Goal: Task Accomplishment & Management: Manage account settings

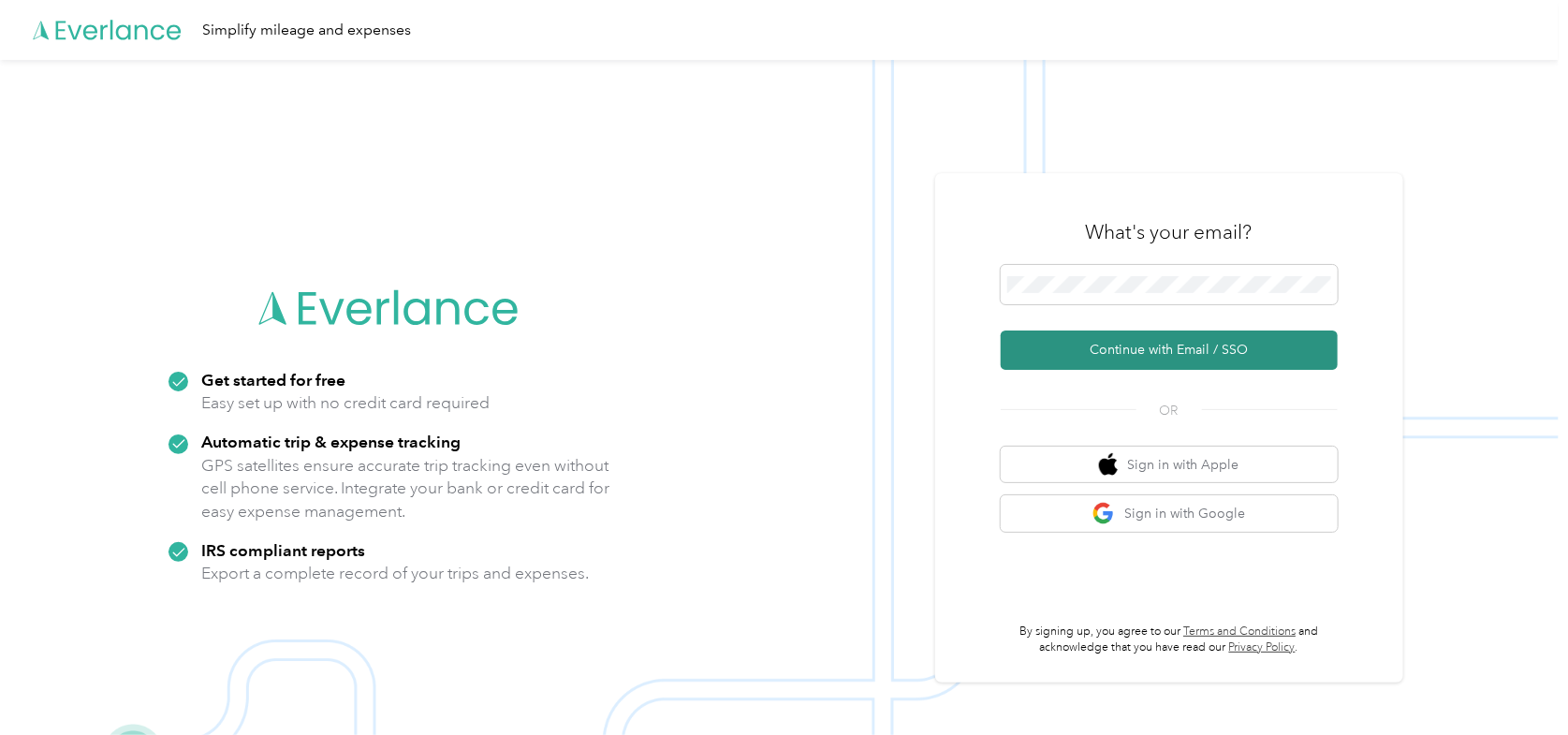
click at [1102, 355] on button "Continue with Email / SSO" at bounding box center [1169, 351] width 337 height 40
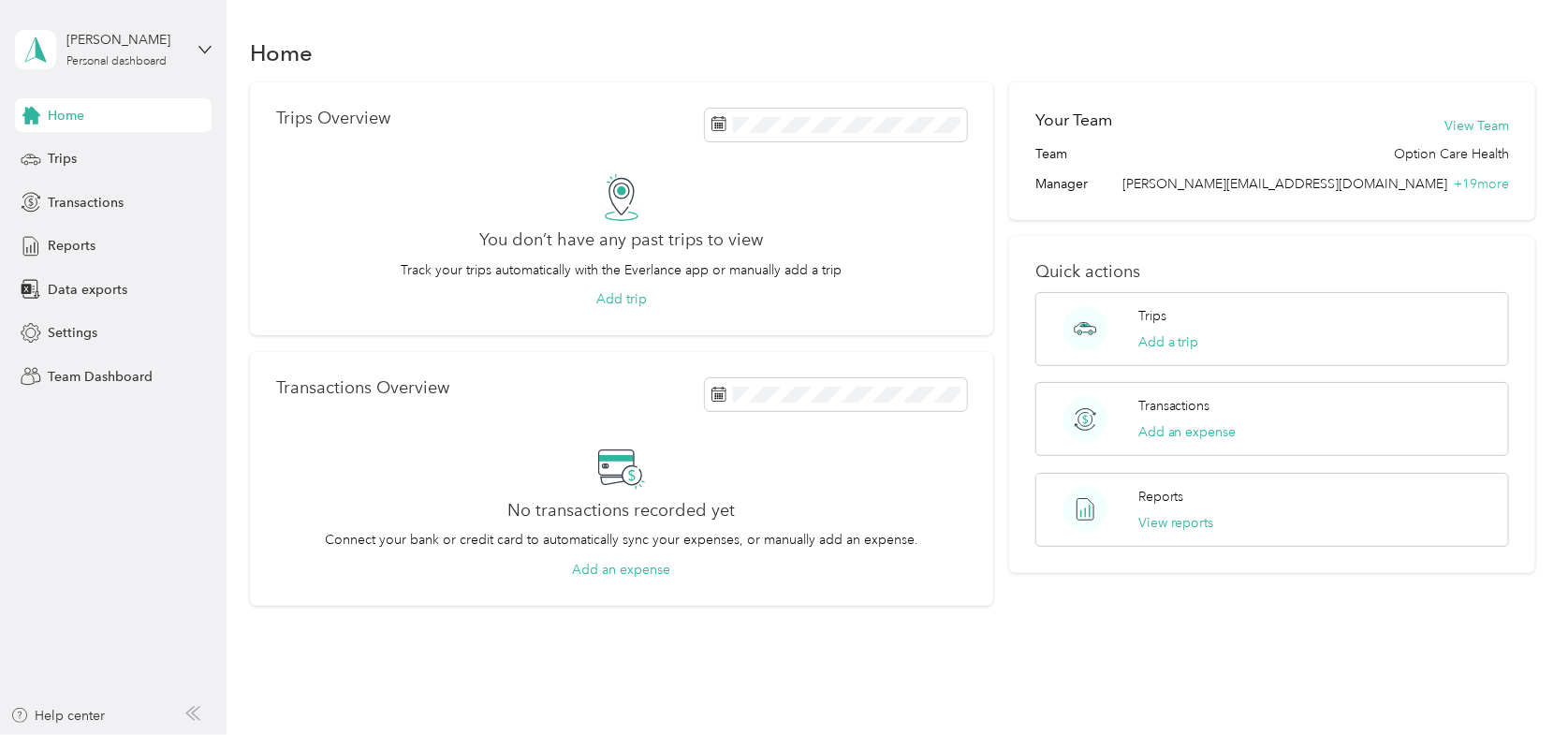
click at [140, 70] on div "[PERSON_NAME] Personal dashboard" at bounding box center [113, 50] width 197 height 66
click at [80, 155] on div "Team dashboard" at bounding box center [318, 142] width 580 height 33
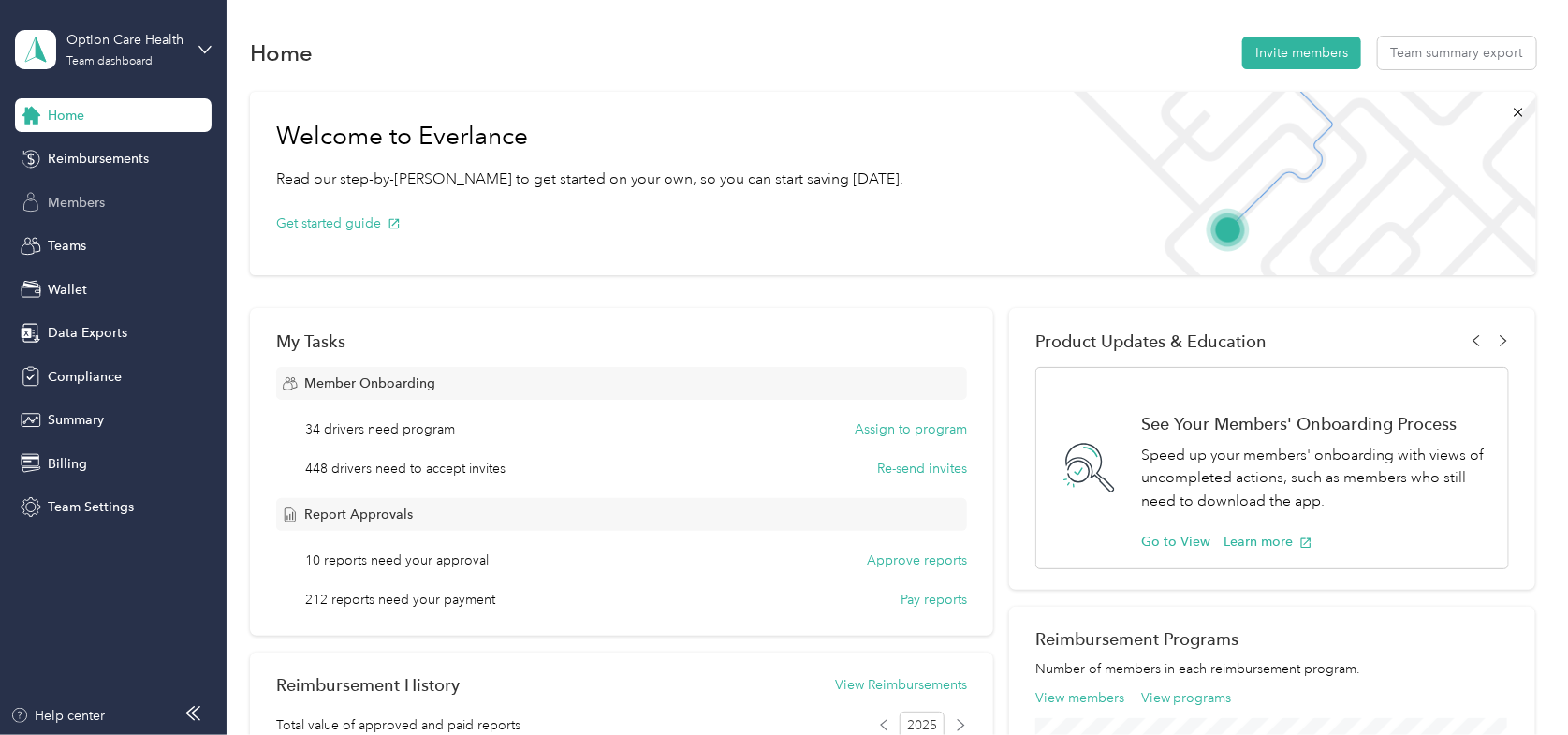
click at [78, 190] on div "Members" at bounding box center [113, 203] width 197 height 34
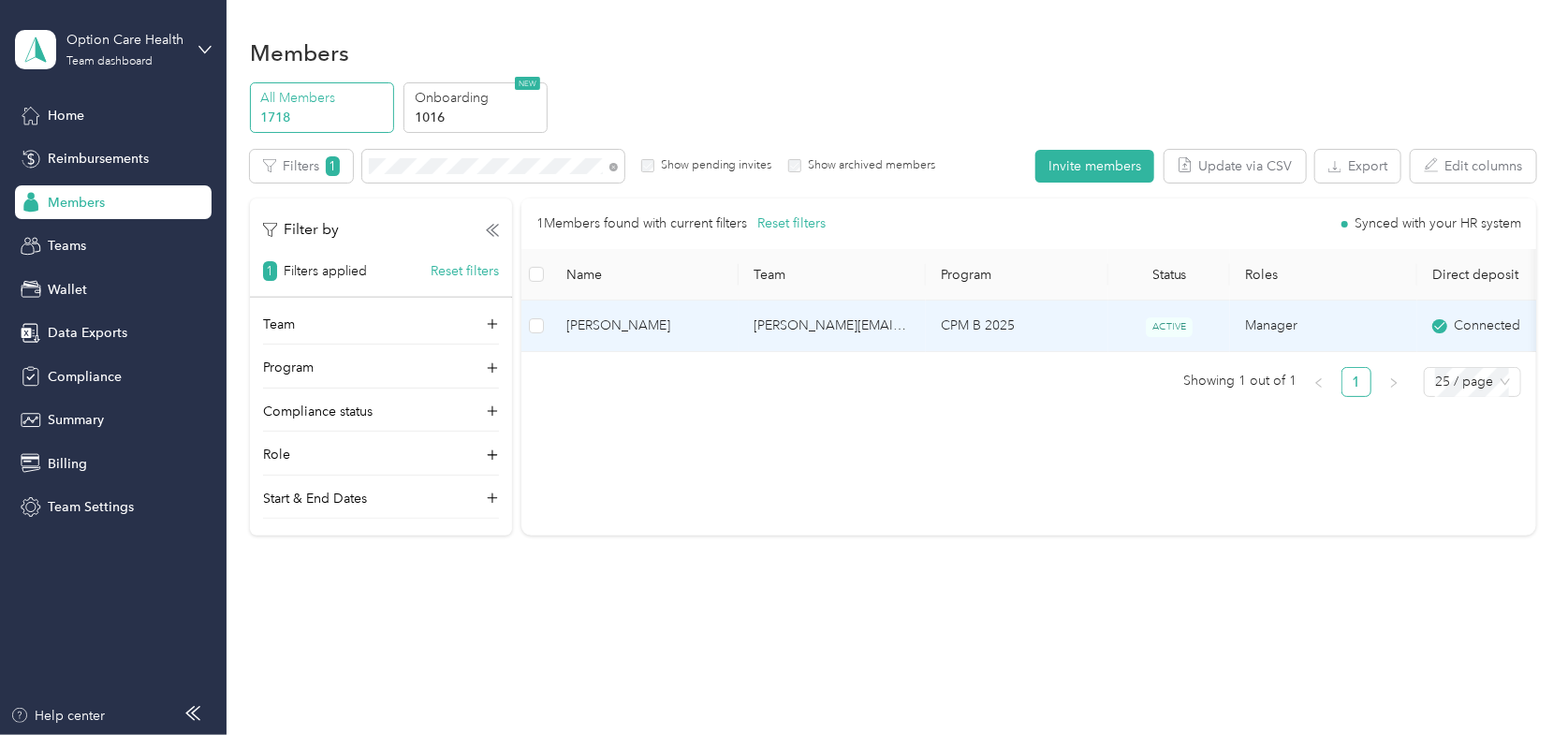
click at [622, 325] on span "[PERSON_NAME]" at bounding box center [644, 326] width 157 height 21
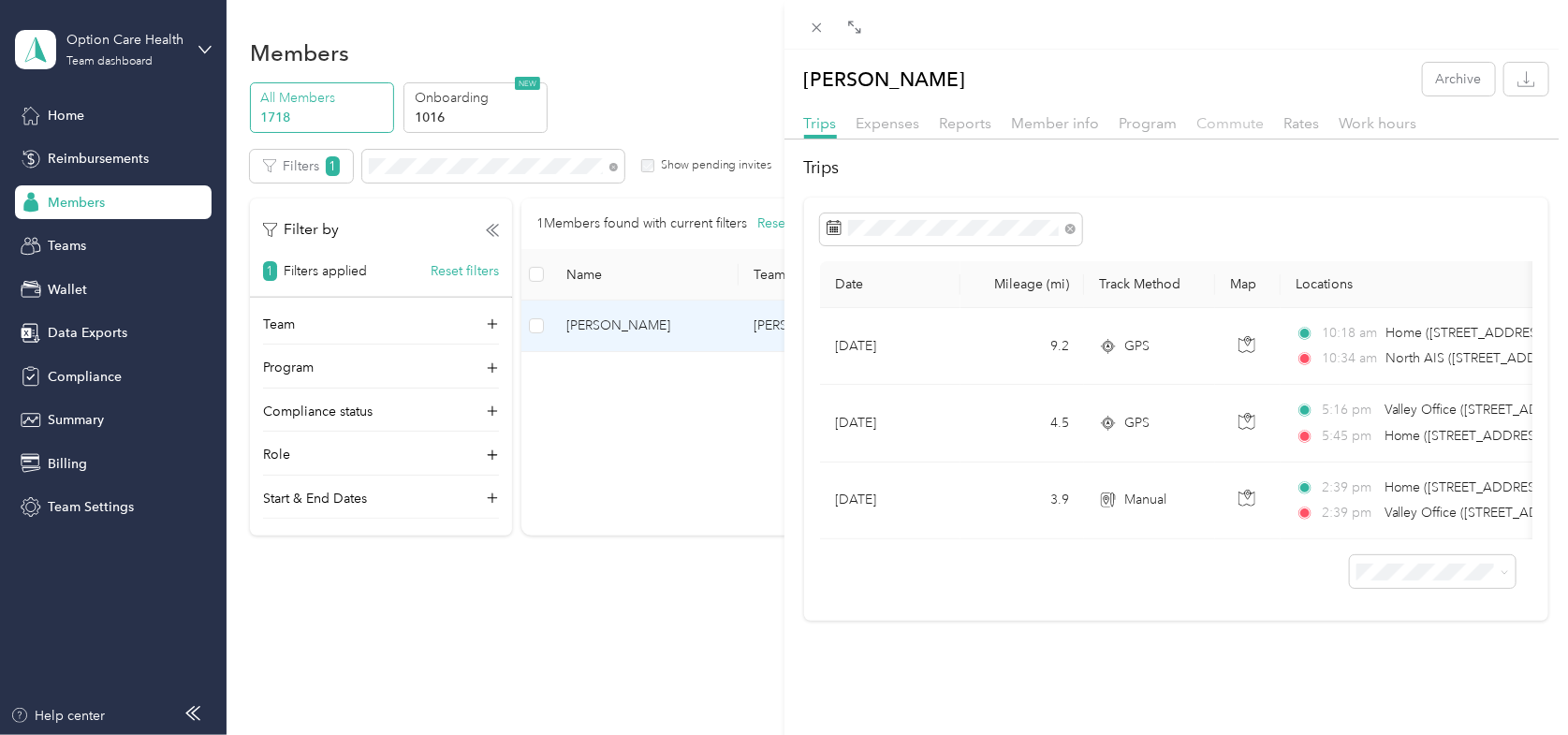
click at [1230, 127] on span "Commute" at bounding box center [1231, 123] width 68 height 18
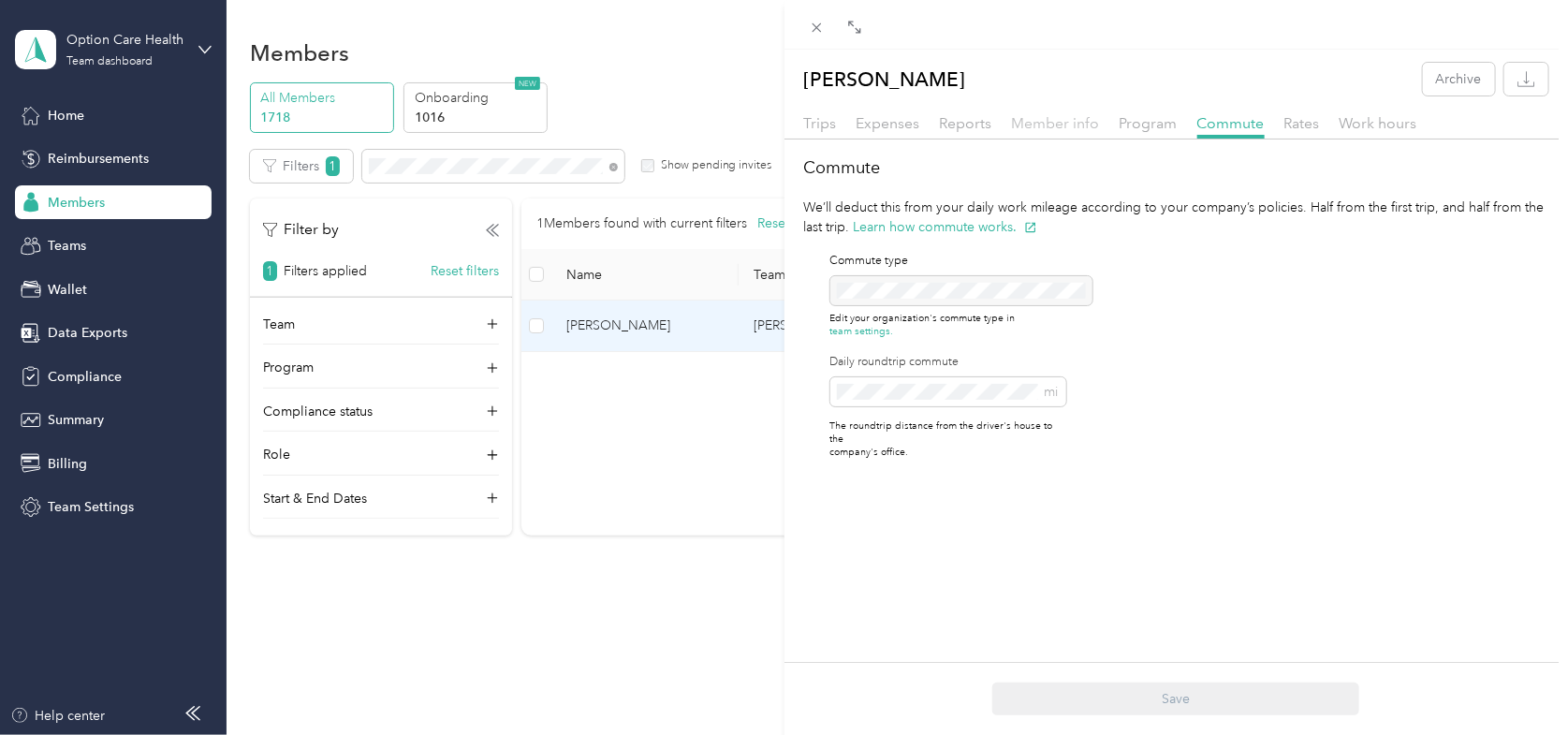
click at [1018, 121] on span "Member info" at bounding box center [1056, 123] width 88 height 18
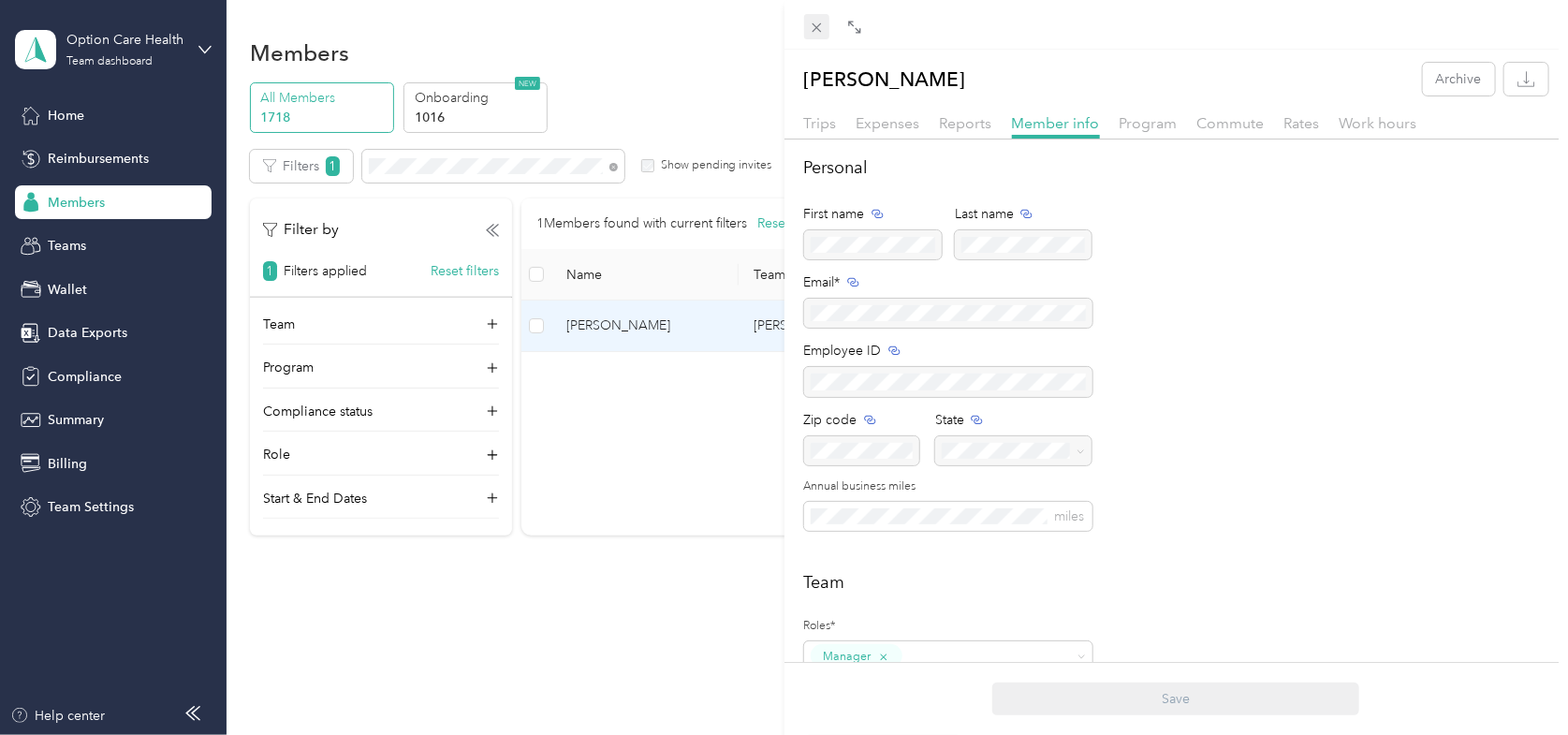
click at [816, 27] on icon at bounding box center [815, 28] width 9 height 9
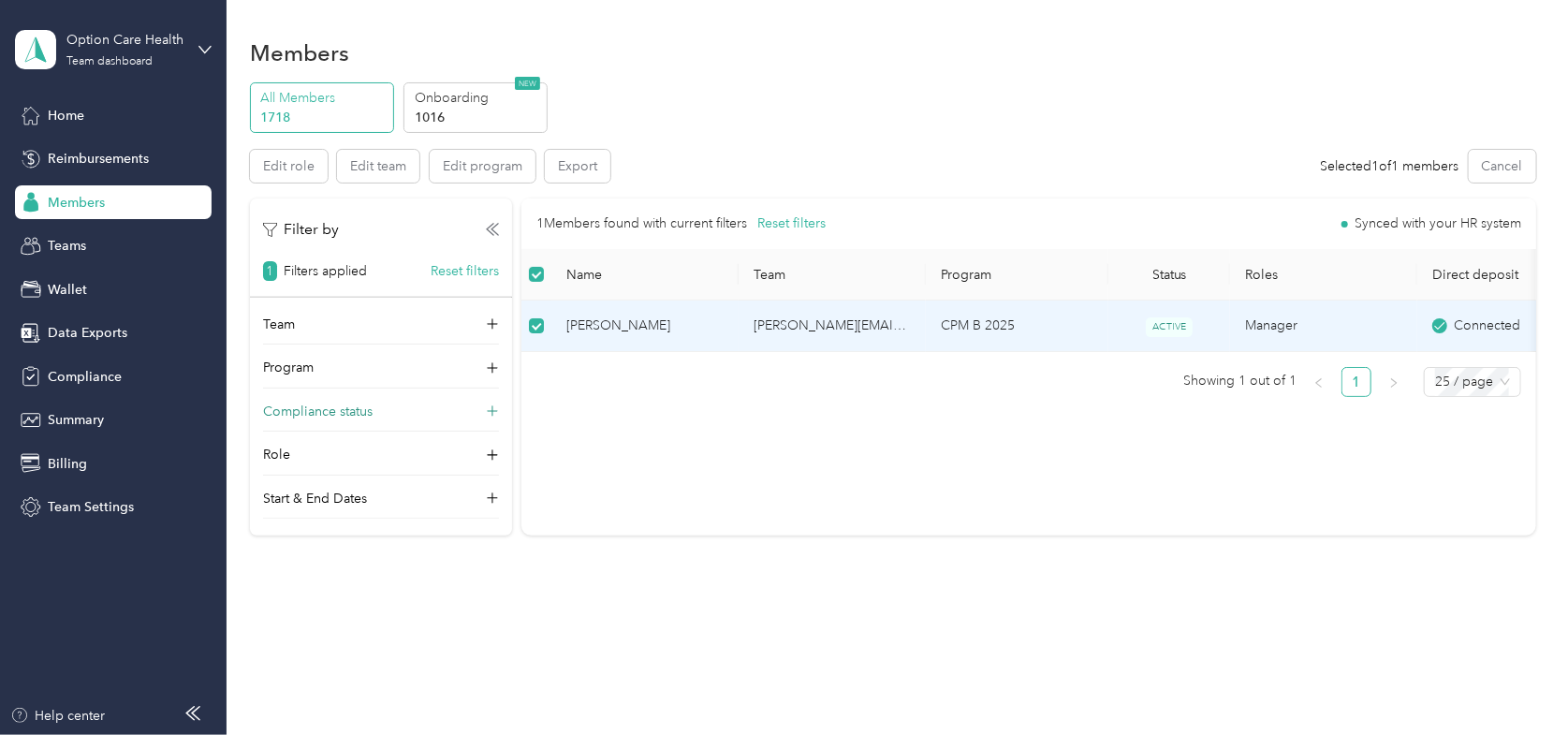
click at [471, 406] on div "Compliance status" at bounding box center [381, 416] width 236 height 30
click at [600, 321] on span "[PERSON_NAME]" at bounding box center [644, 326] width 157 height 21
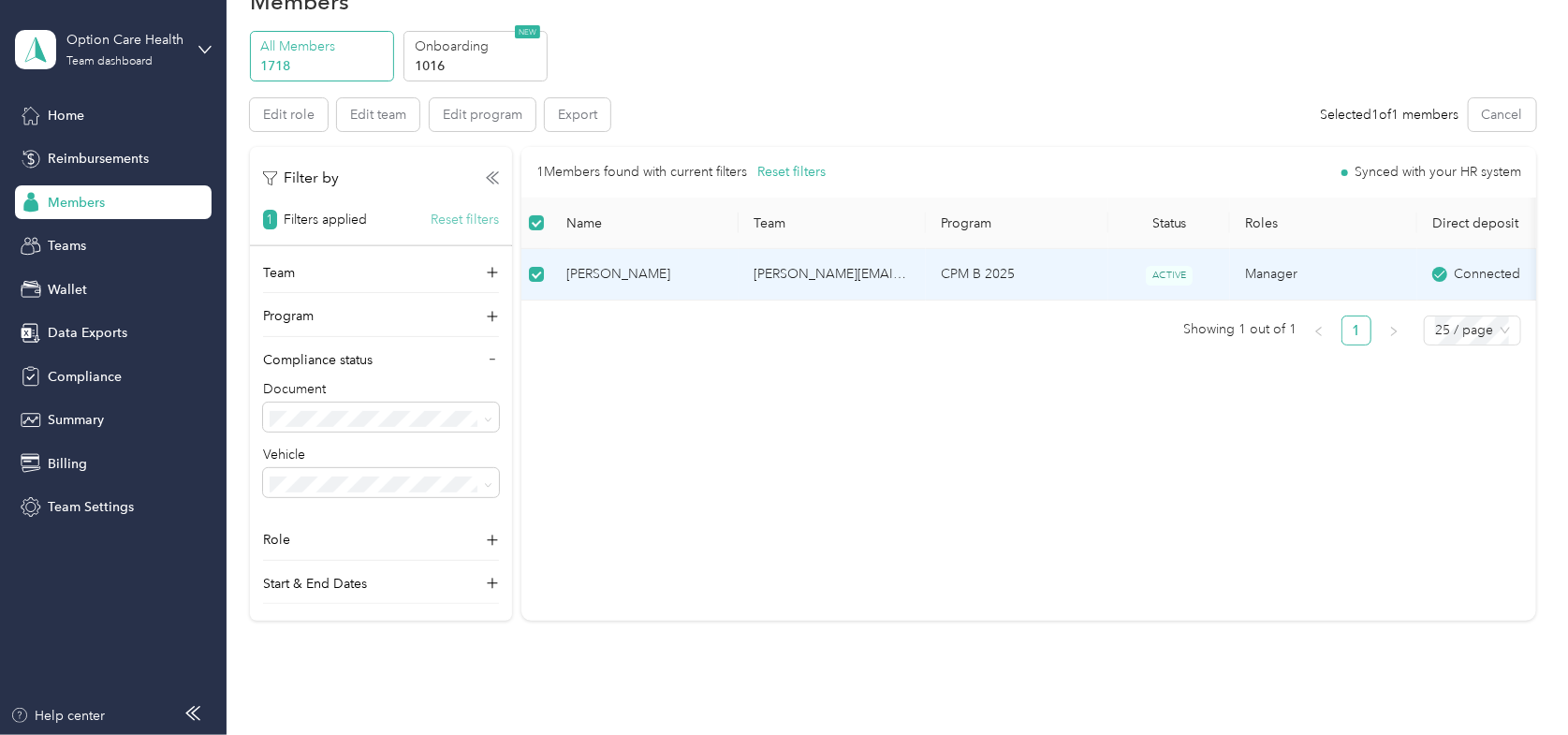
click at [454, 217] on button "Reset filters" at bounding box center [465, 220] width 69 height 20
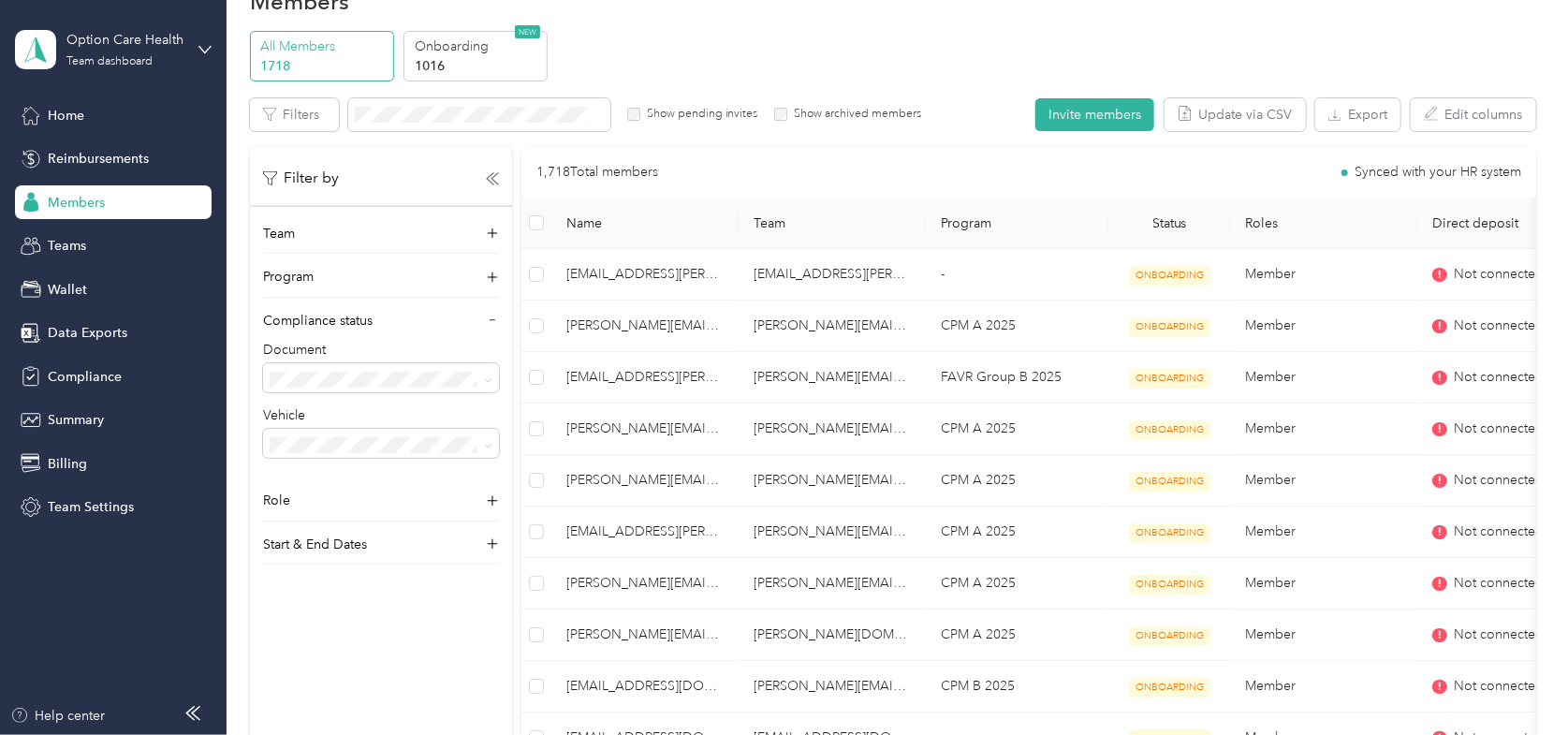
click at [307, 439] on span "Compliant" at bounding box center [306, 432] width 61 height 16
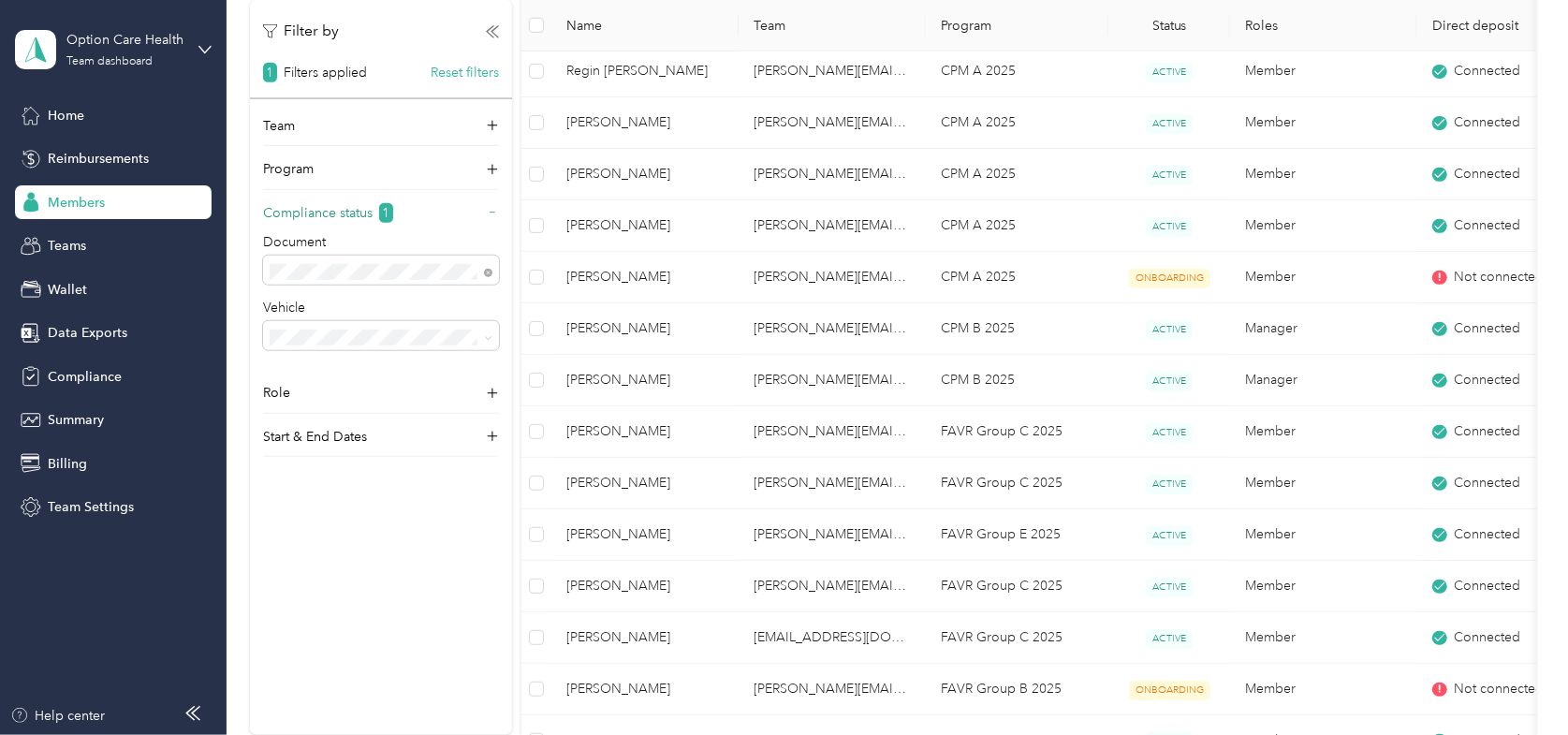
scroll to position [613, 0]
click at [472, 71] on button "Reset filters" at bounding box center [465, 73] width 69 height 20
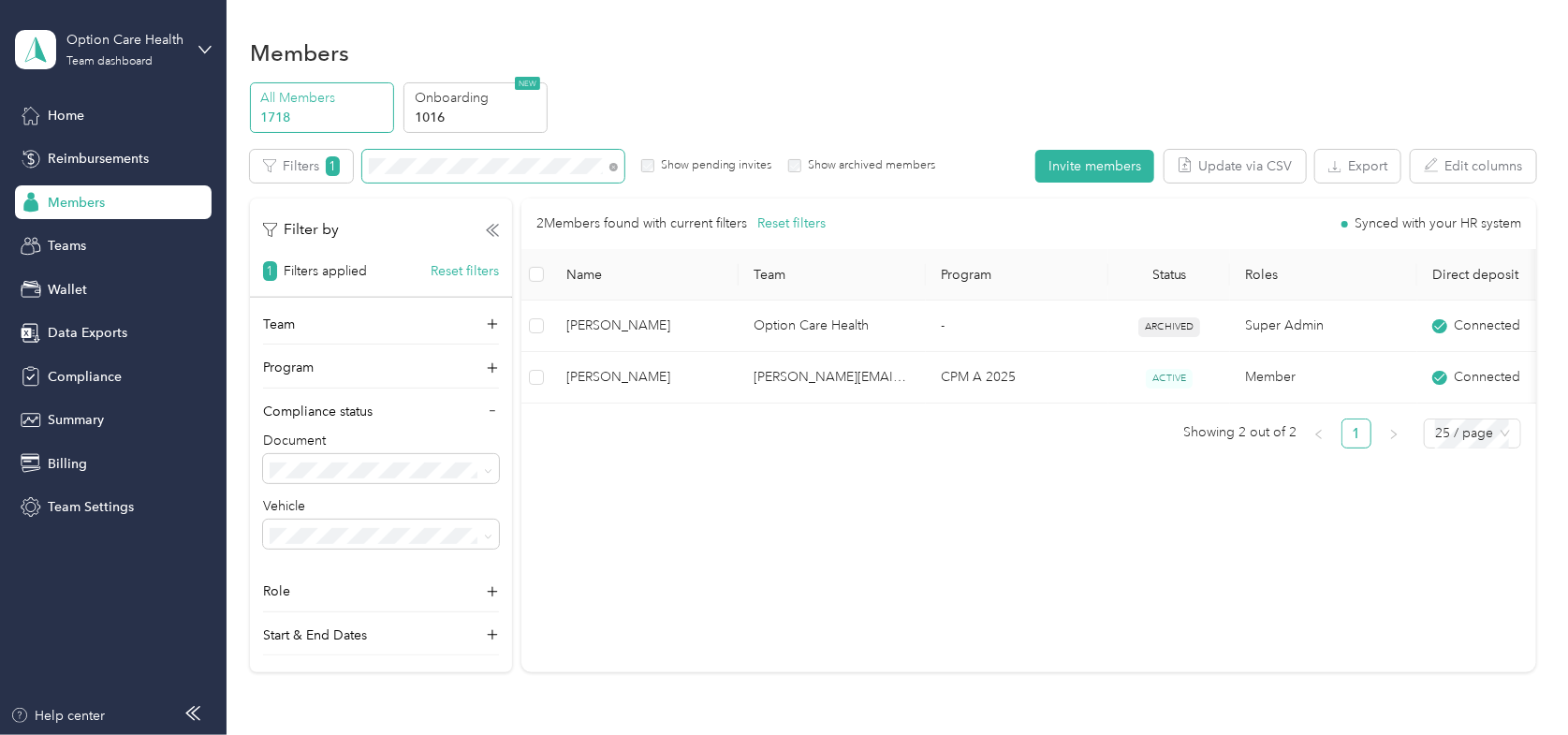
scroll to position [0, 72]
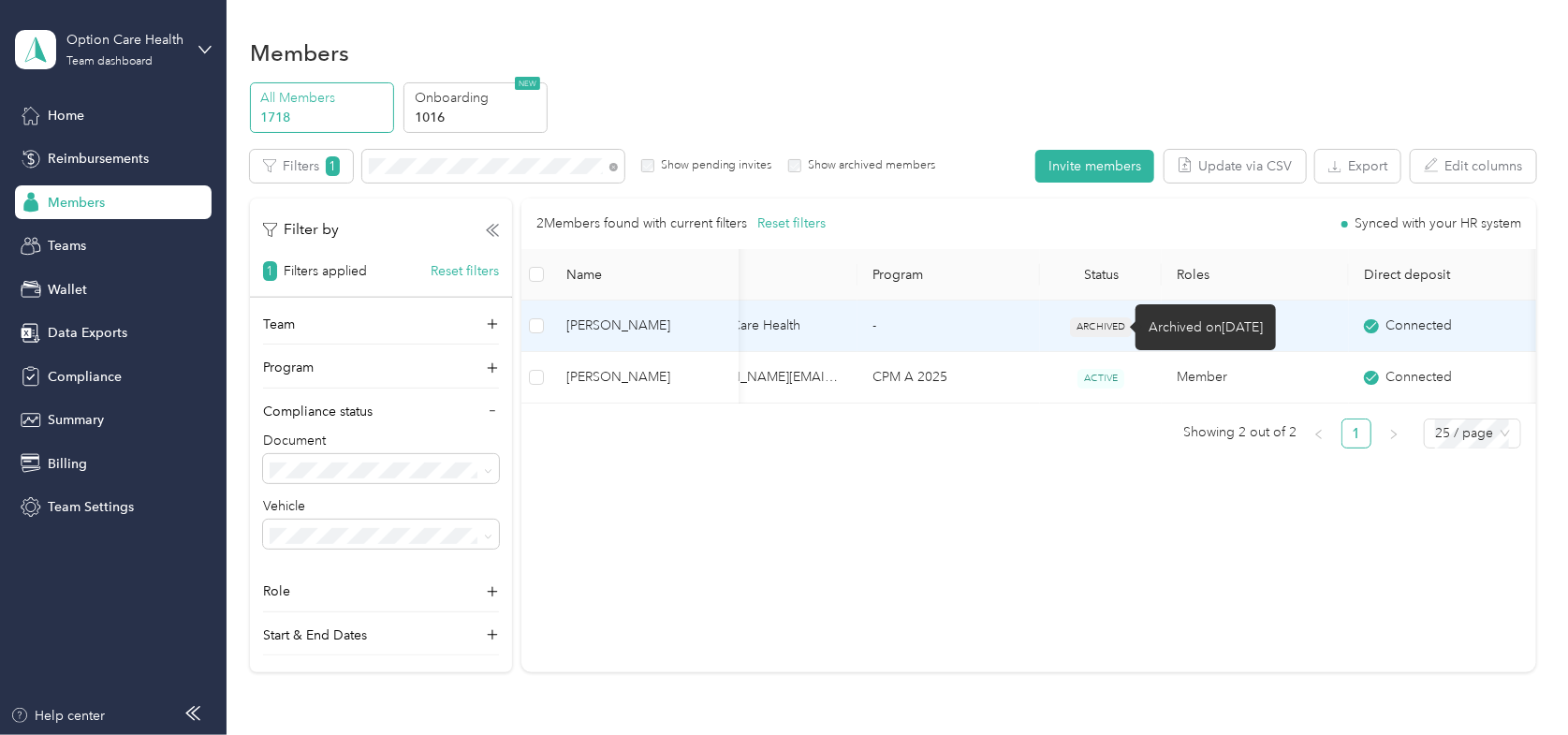
click at [1108, 322] on span "ARCHIVED" at bounding box center [1100, 328] width 62 height 20
click at [643, 330] on span "[PERSON_NAME]" at bounding box center [644, 326] width 157 height 21
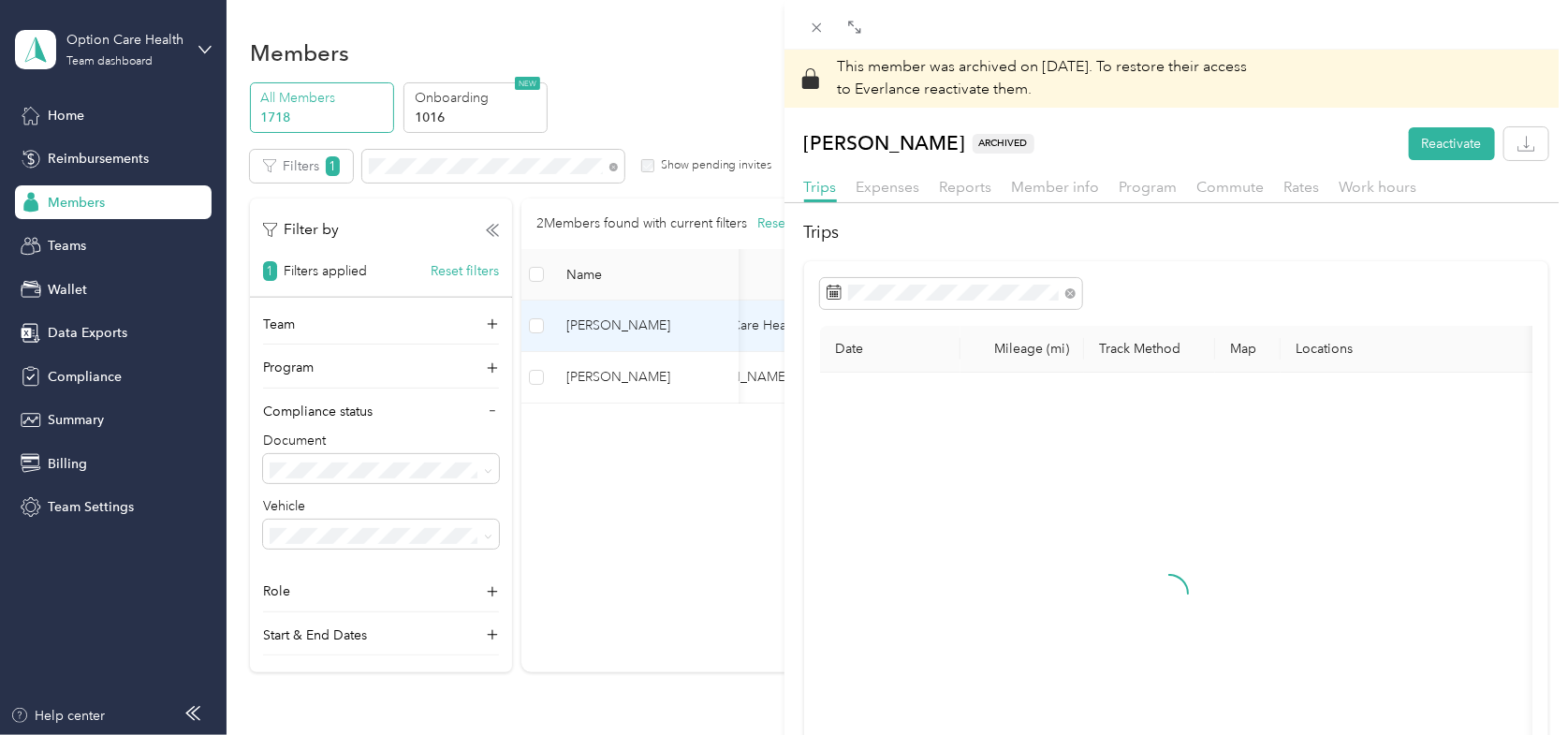
drag, startPoint x: 1282, startPoint y: 20, endPoint x: 1295, endPoint y: 23, distance: 13.3
click at [1282, 20] on div at bounding box center [1177, 25] width 784 height 50
click at [1442, 142] on button "Reactivate" at bounding box center [1452, 143] width 86 height 33
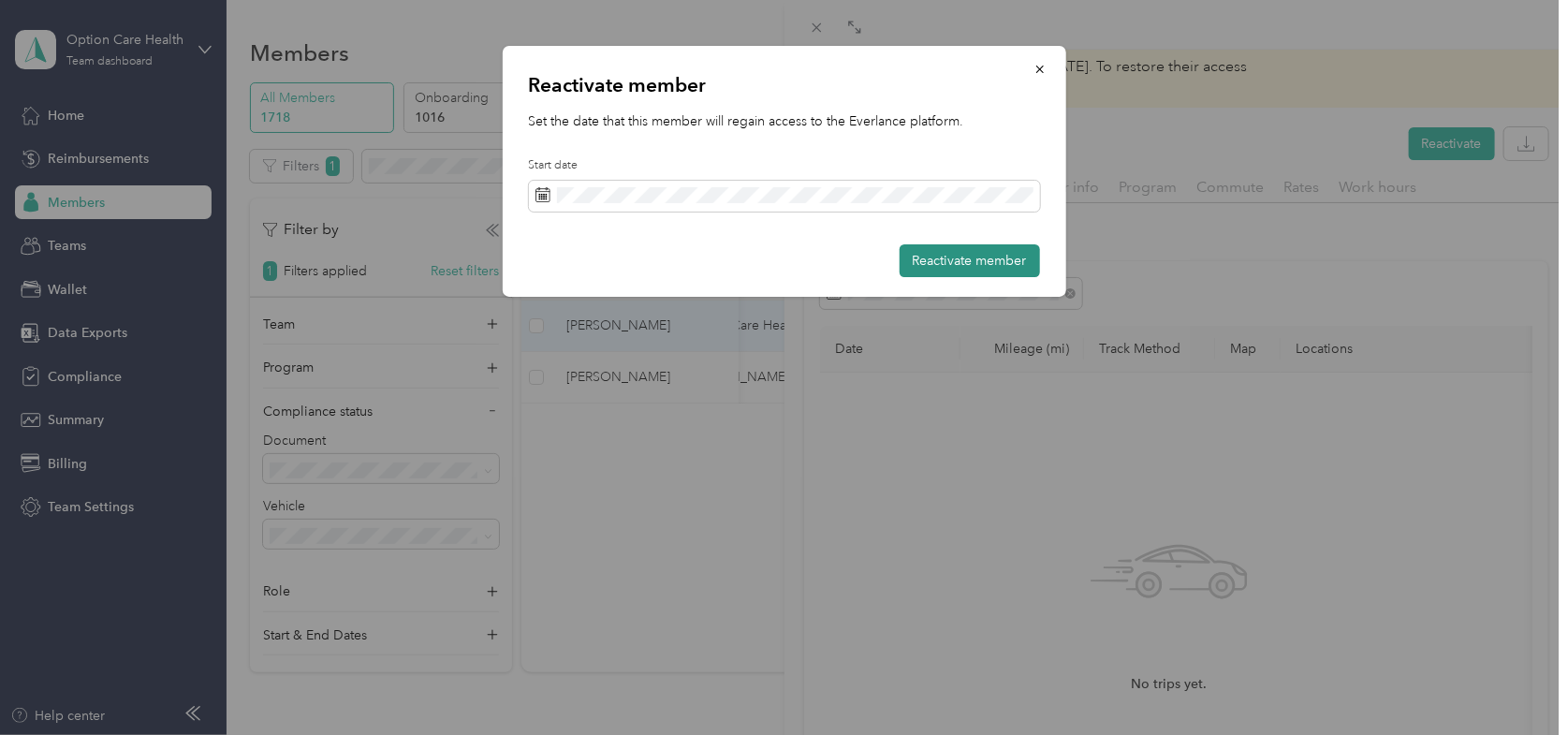
click at [950, 252] on button "Reactivate member" at bounding box center [969, 260] width 140 height 33
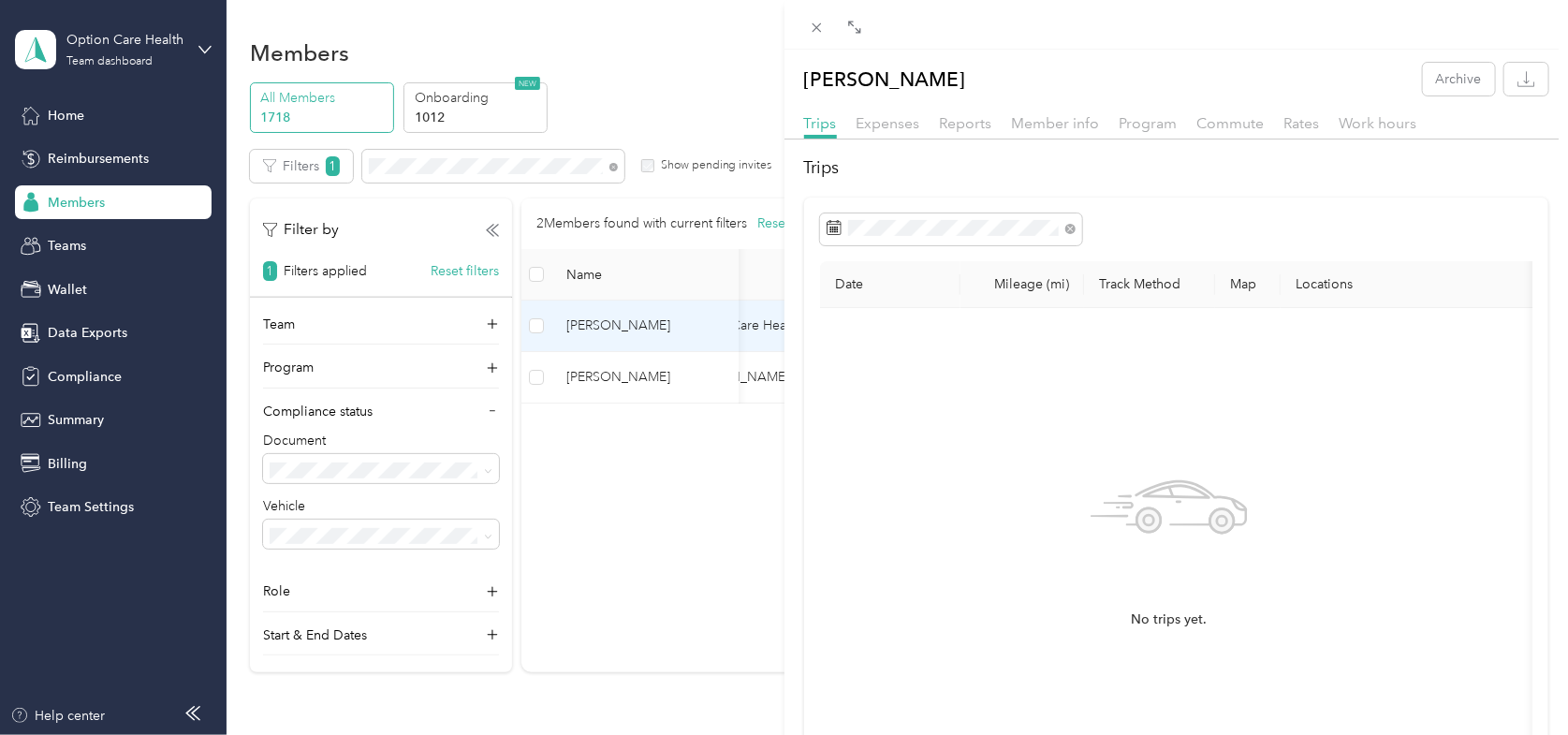
click at [612, 165] on div "[PERSON_NAME] Archive Trips Expenses Reports Member info Program Commute Rates …" at bounding box center [784, 368] width 1568 height 735
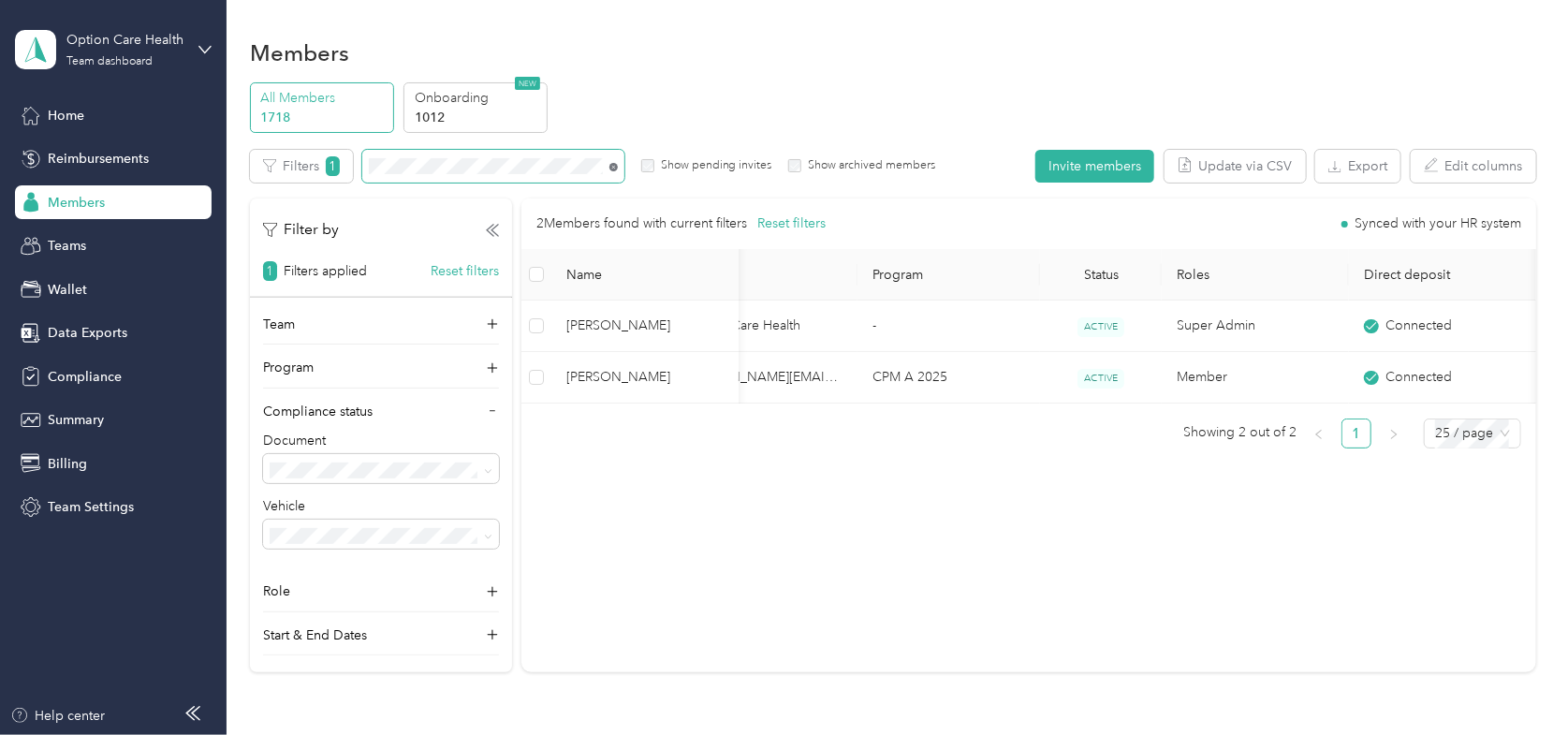
click at [614, 168] on icon at bounding box center [615, 167] width 4 height 4
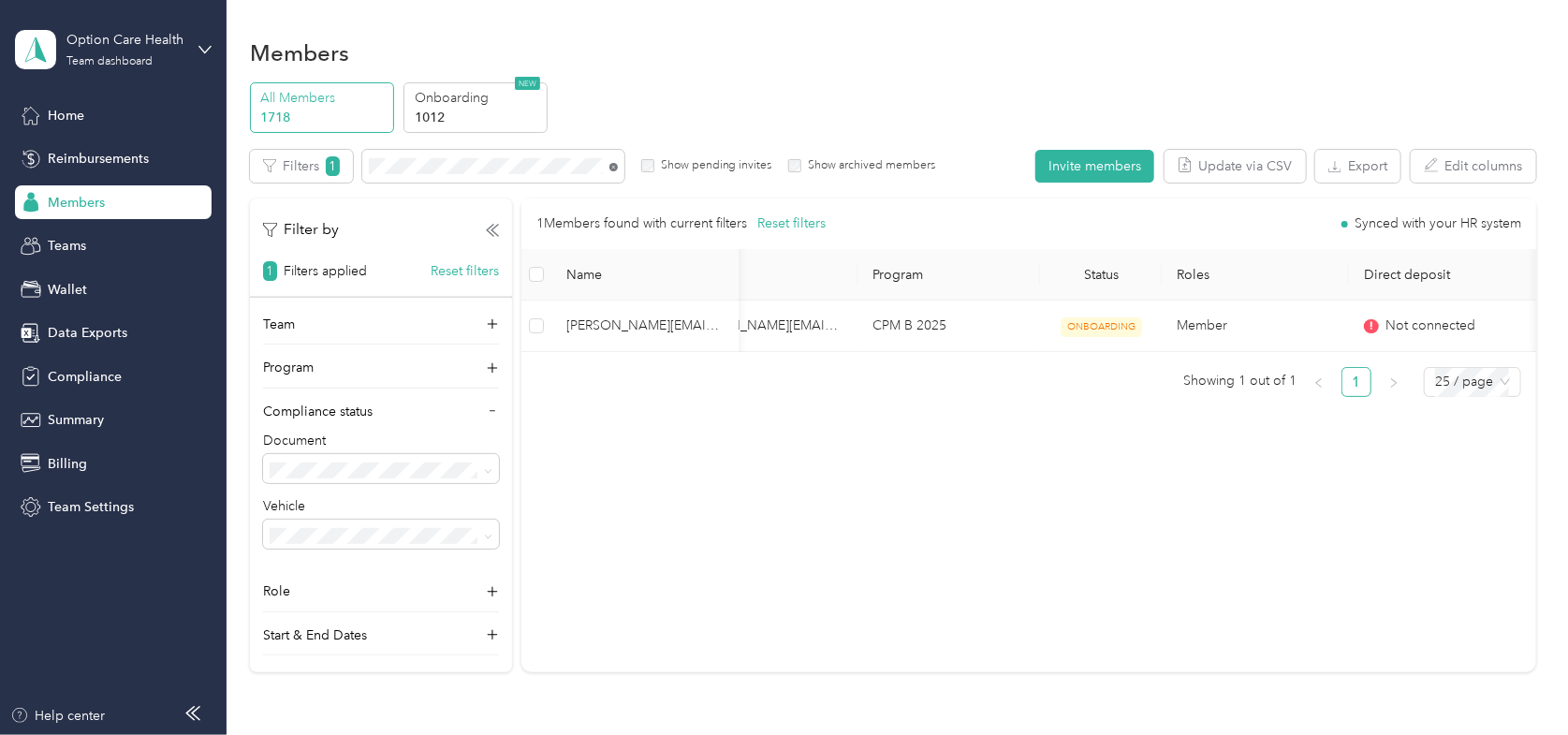
click at [614, 166] on icon at bounding box center [615, 167] width 4 height 4
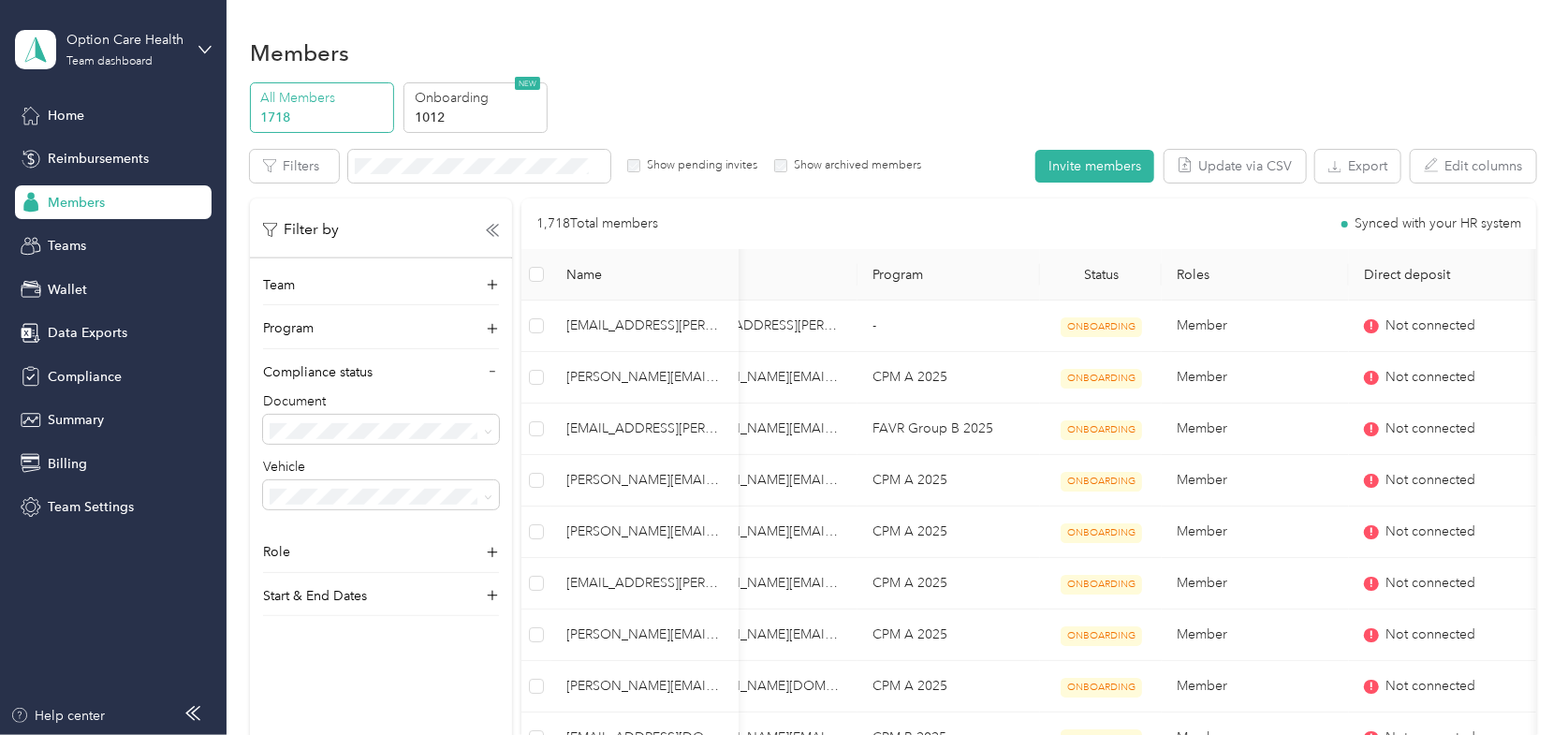
click at [796, 54] on div "Members" at bounding box center [893, 53] width 1286 height 40
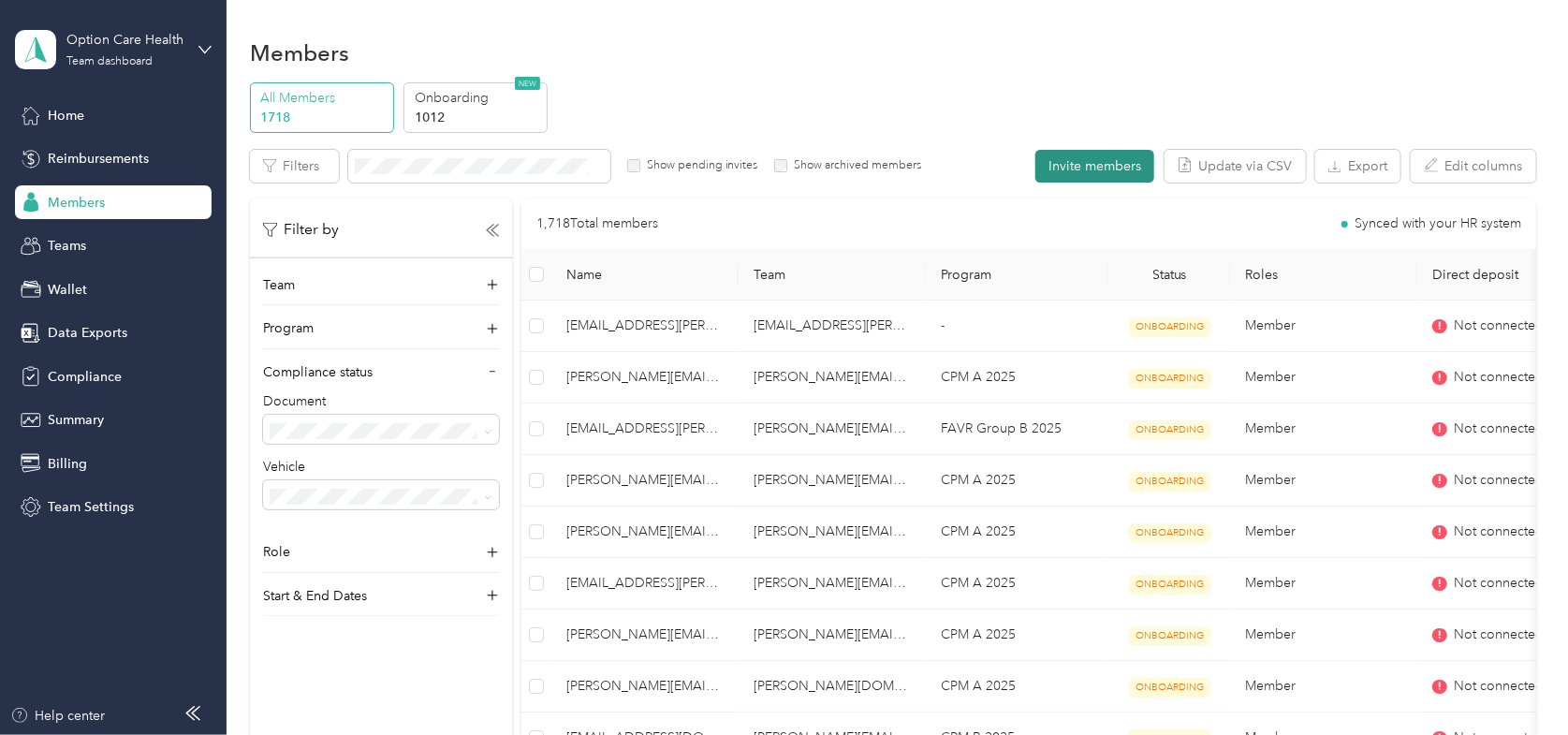
click at [1067, 160] on button "Invite members" at bounding box center [1095, 166] width 119 height 33
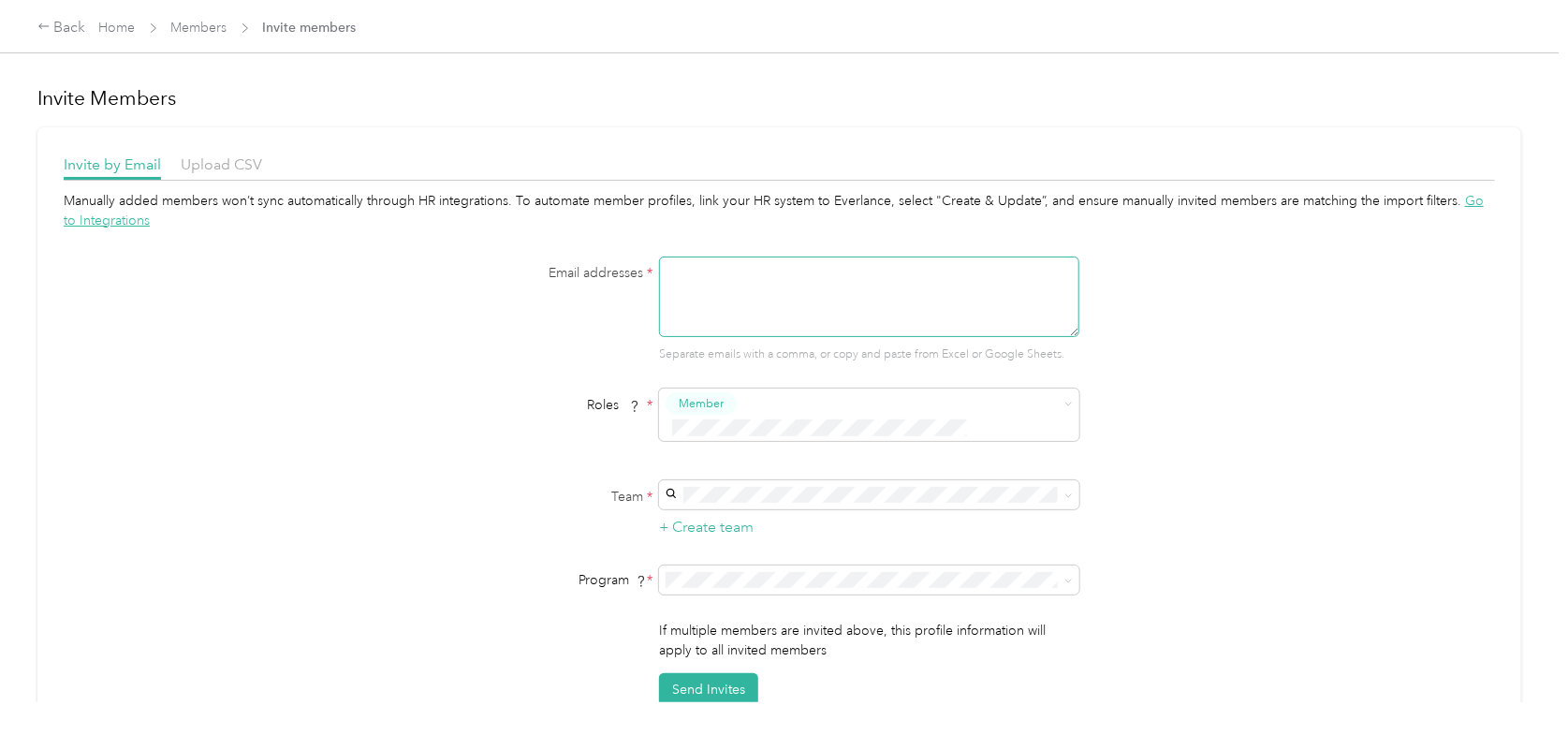
paste textarea "[PERSON_NAME][EMAIL_ADDRESS][PERSON_NAME][DOMAIN_NAME]"
type textarea "[PERSON_NAME][EMAIL_ADDRESS][PERSON_NAME][DOMAIN_NAME]"
click at [774, 388] on span "CPM A 2025 (CPM)" at bounding box center [727, 392] width 114 height 16
click at [1367, 481] on div "Manually added members won’t sync automatically through HR integrations. To aut…" at bounding box center [779, 448] width 1431 height 515
click at [713, 673] on button "Send Invites" at bounding box center [709, 689] width 99 height 33
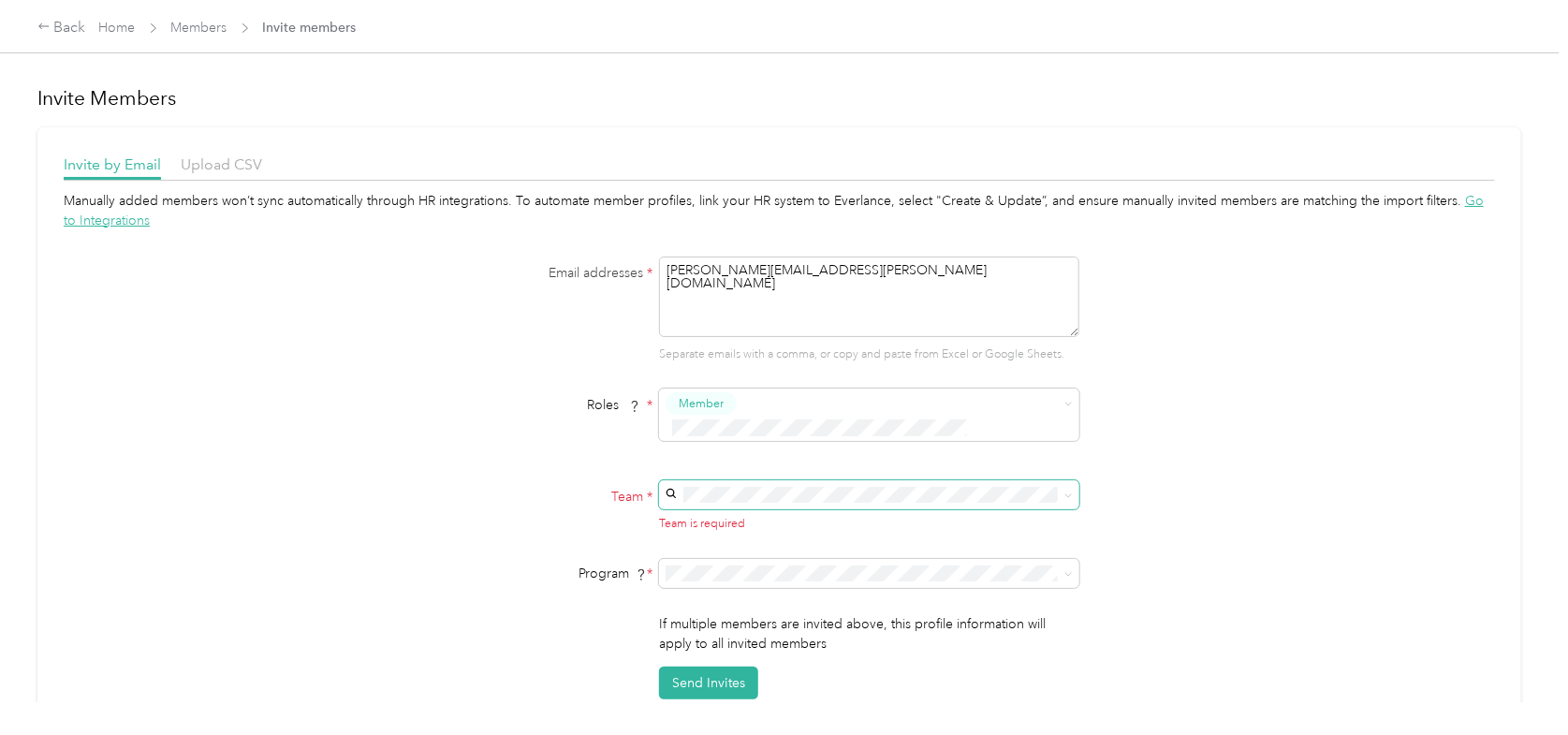
click at [710, 481] on span at bounding box center [869, 495] width 420 height 29
click at [709, 567] on div "[PERSON_NAME][EMAIL_ADDRESS][PERSON_NAME][DOMAIN_NAME] No managers" at bounding box center [867, 594] width 394 height 63
click at [716, 673] on button "Send Invites" at bounding box center [709, 689] width 99 height 33
click at [205, 23] on link "Members" at bounding box center [200, 28] width 57 height 16
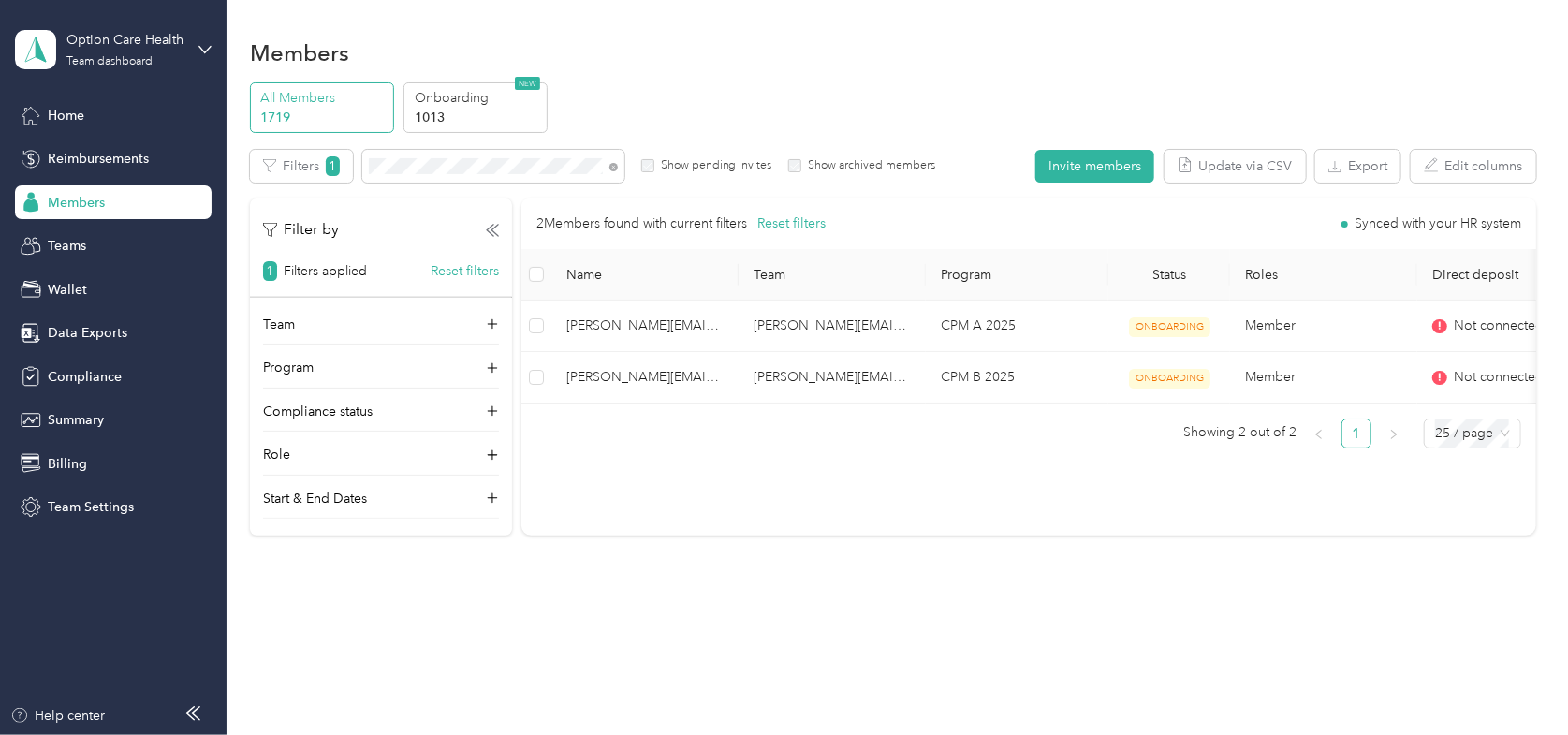
click at [699, 88] on div "All Members 1719 Onboarding 1013 NEW" at bounding box center [893, 108] width 1286 height 52
click at [612, 166] on icon at bounding box center [614, 167] width 8 height 8
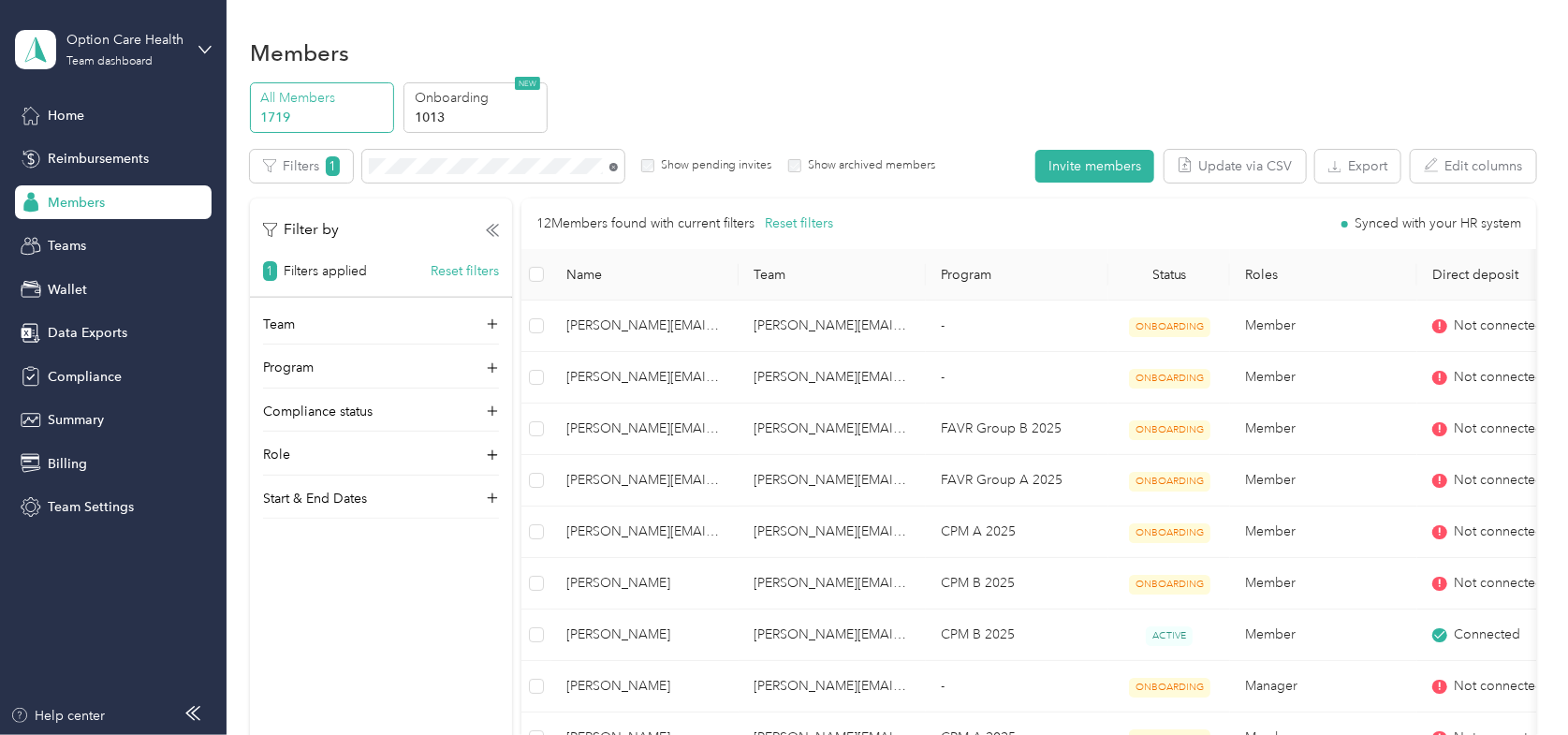
click at [615, 168] on icon at bounding box center [614, 167] width 8 height 8
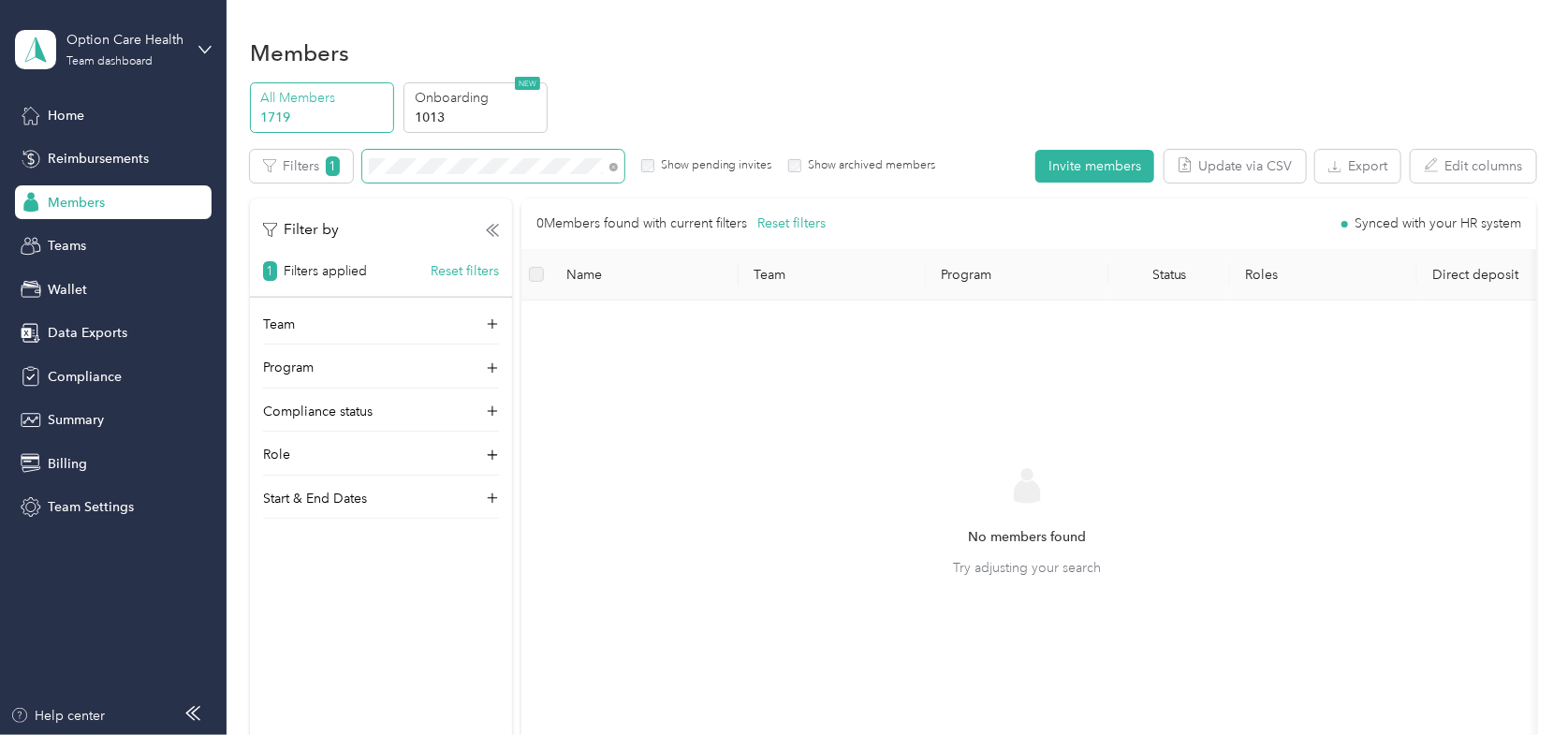
click at [214, 155] on section "Option Care Health Team dashboard Home Reimbursements Members Teams Wallet Data…" at bounding box center [780, 368] width 1559 height 735
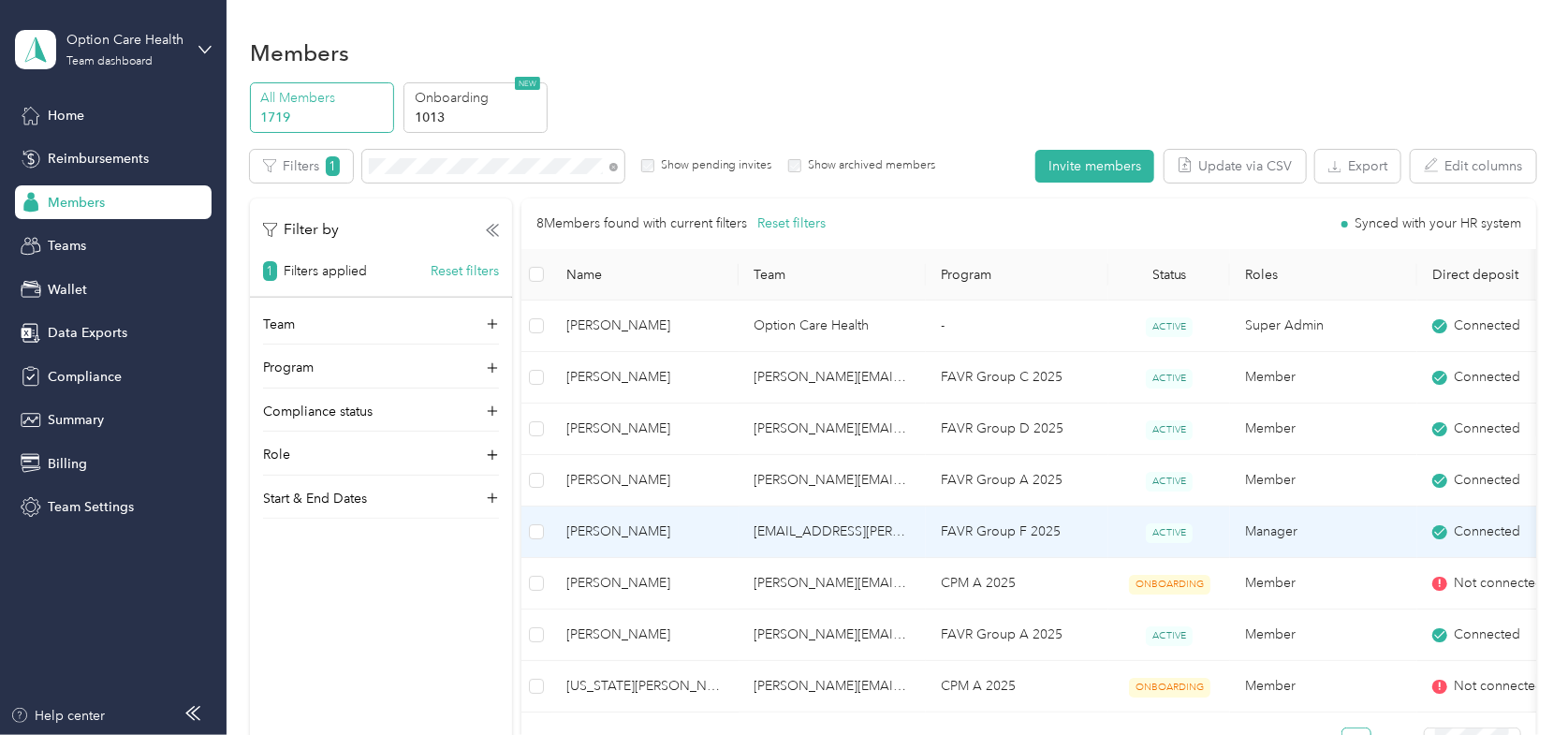
click at [594, 531] on span "[PERSON_NAME]" at bounding box center [644, 531] width 157 height 21
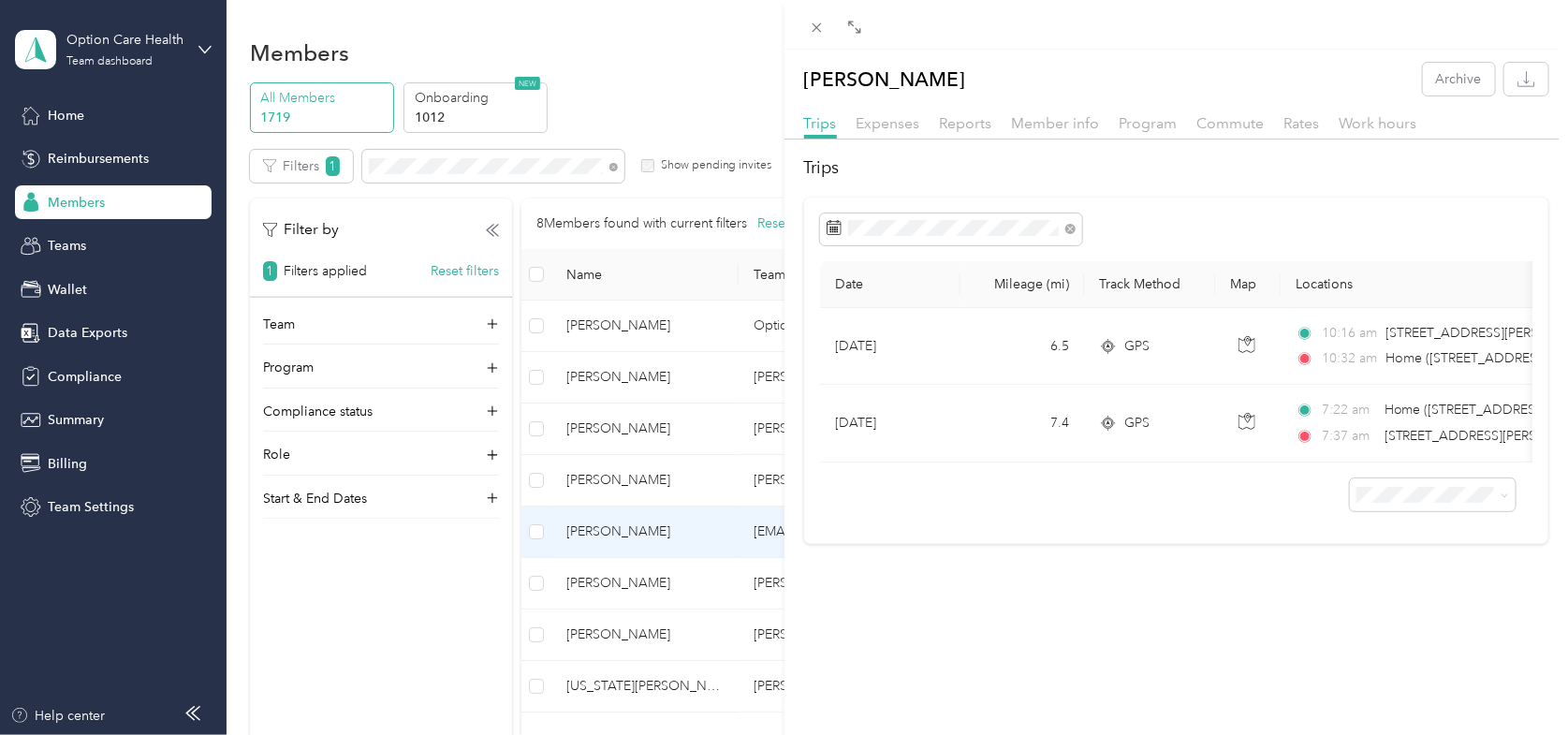
click at [598, 531] on div "[PERSON_NAME] Archive Trips Expenses Reports Member info Program Commute Rates …" at bounding box center [784, 368] width 1568 height 735
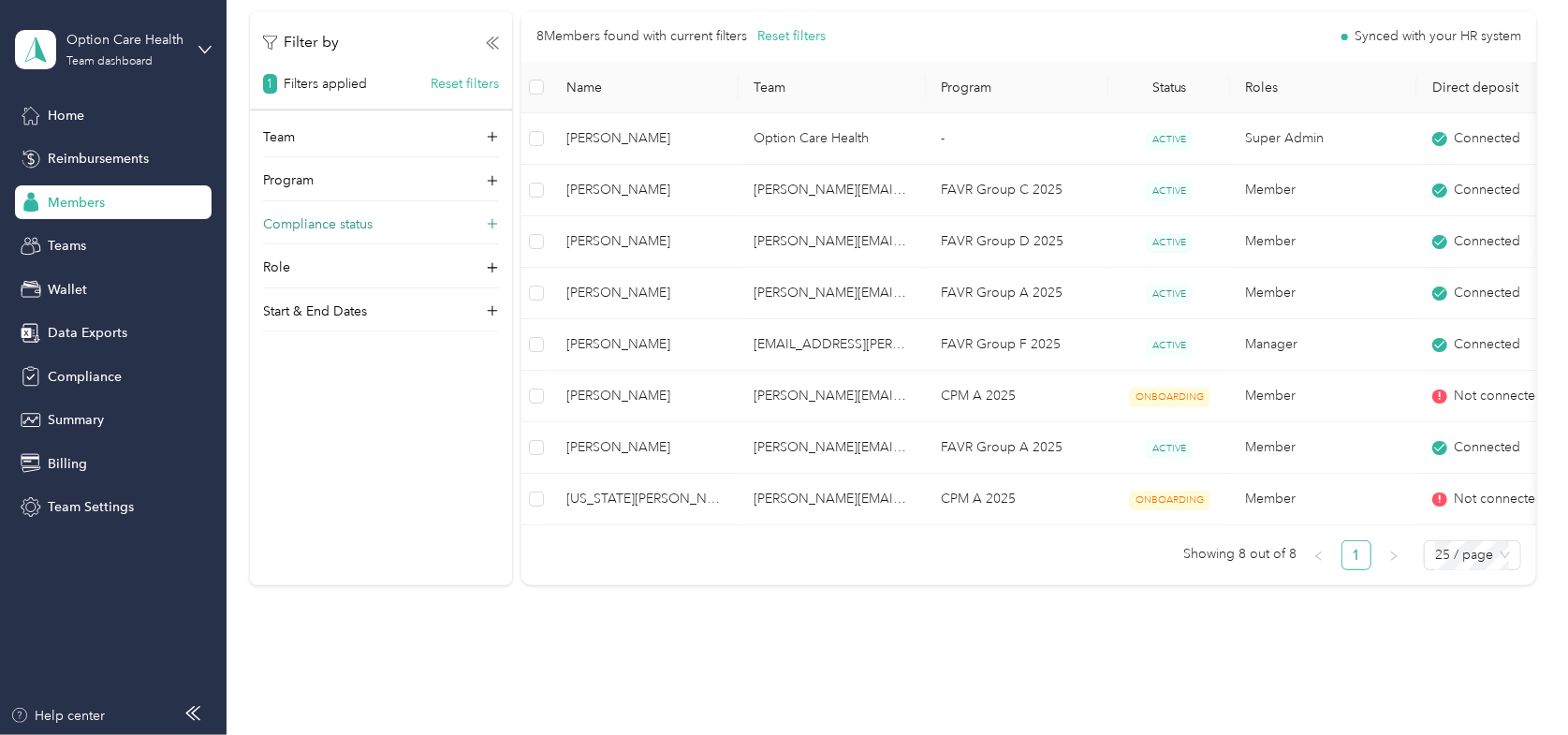
click at [323, 220] on p "Compliance status" at bounding box center [318, 224] width 109 height 20
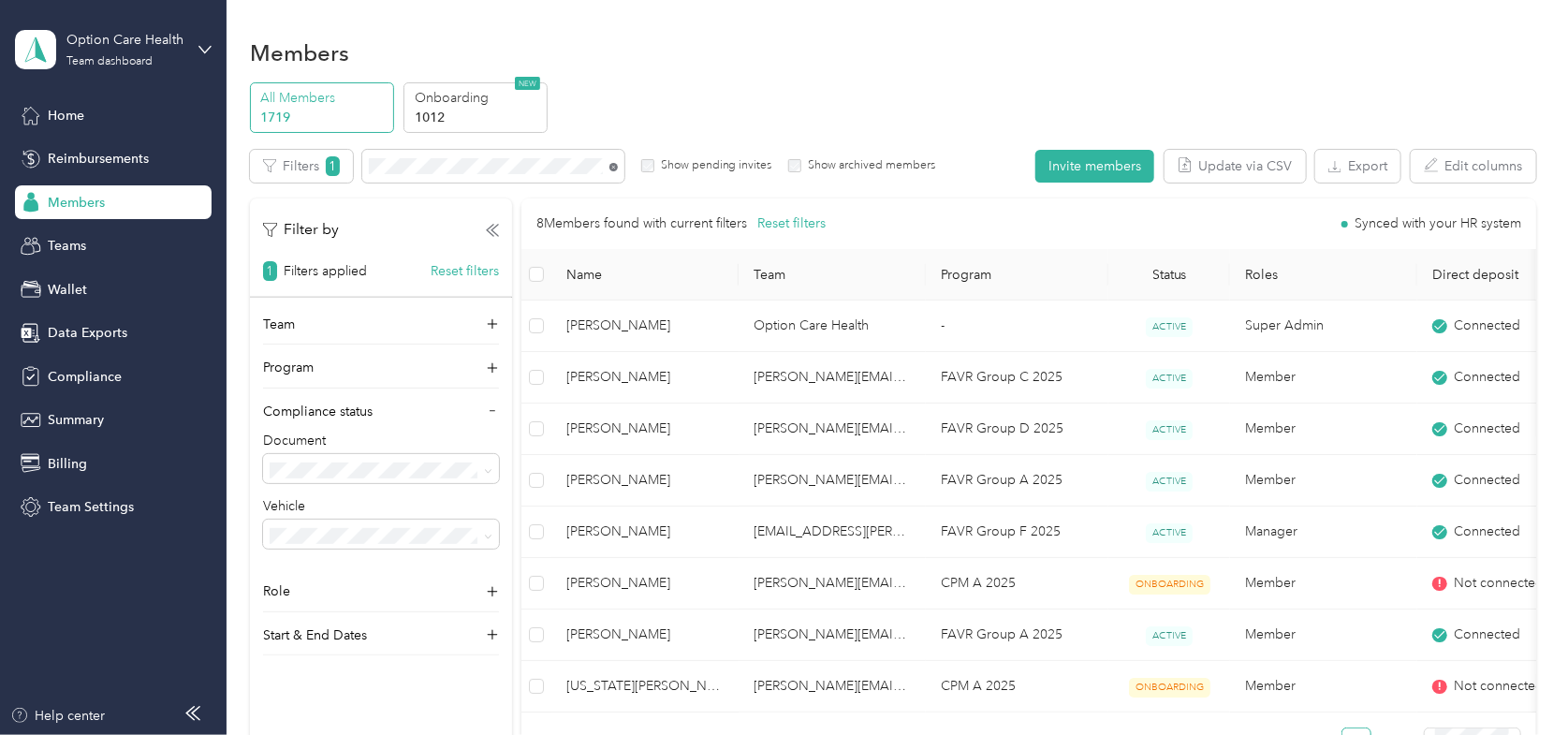
click at [613, 168] on icon at bounding box center [614, 167] width 8 height 8
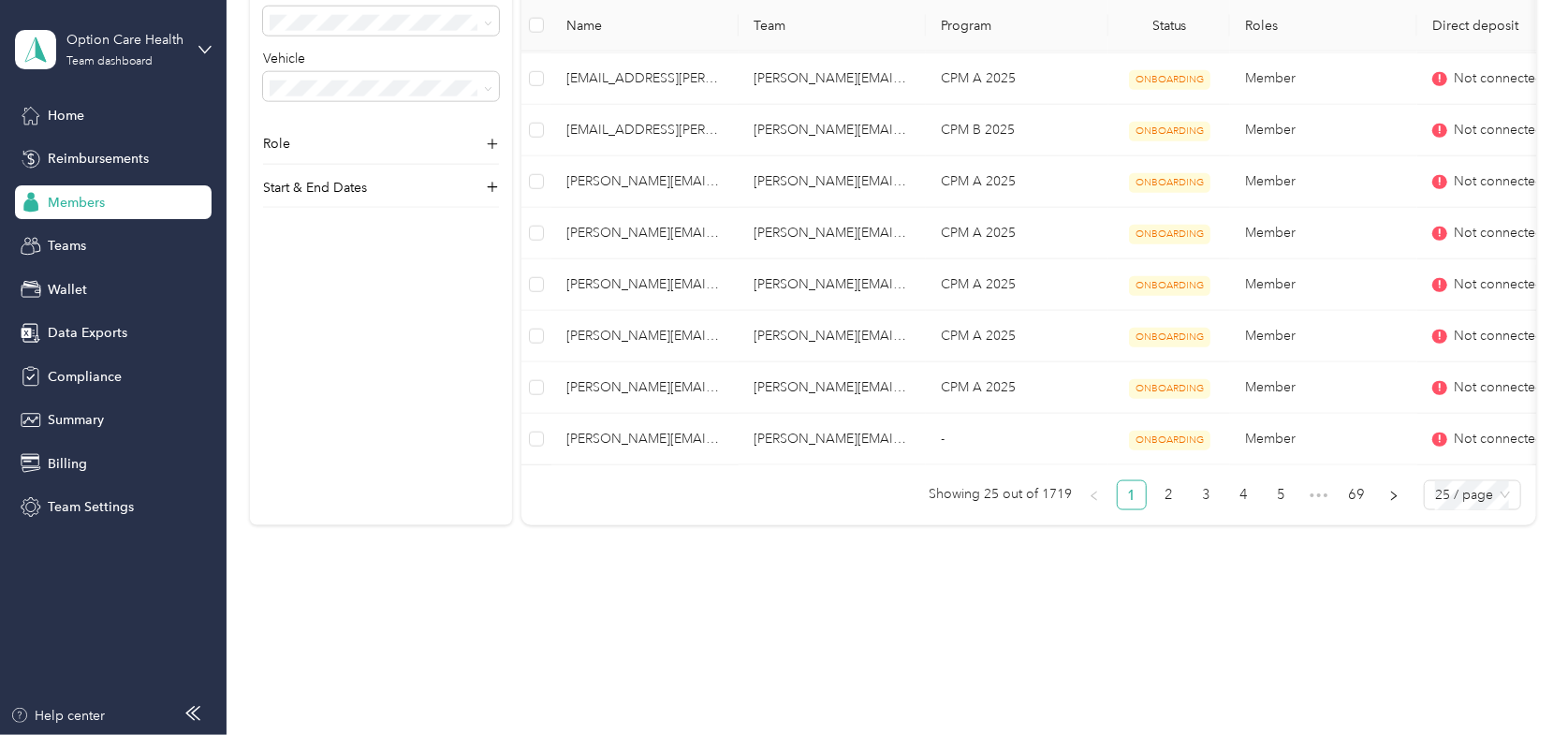
scroll to position [1132, 0]
click at [1169, 500] on link "2" at bounding box center [1169, 496] width 28 height 28
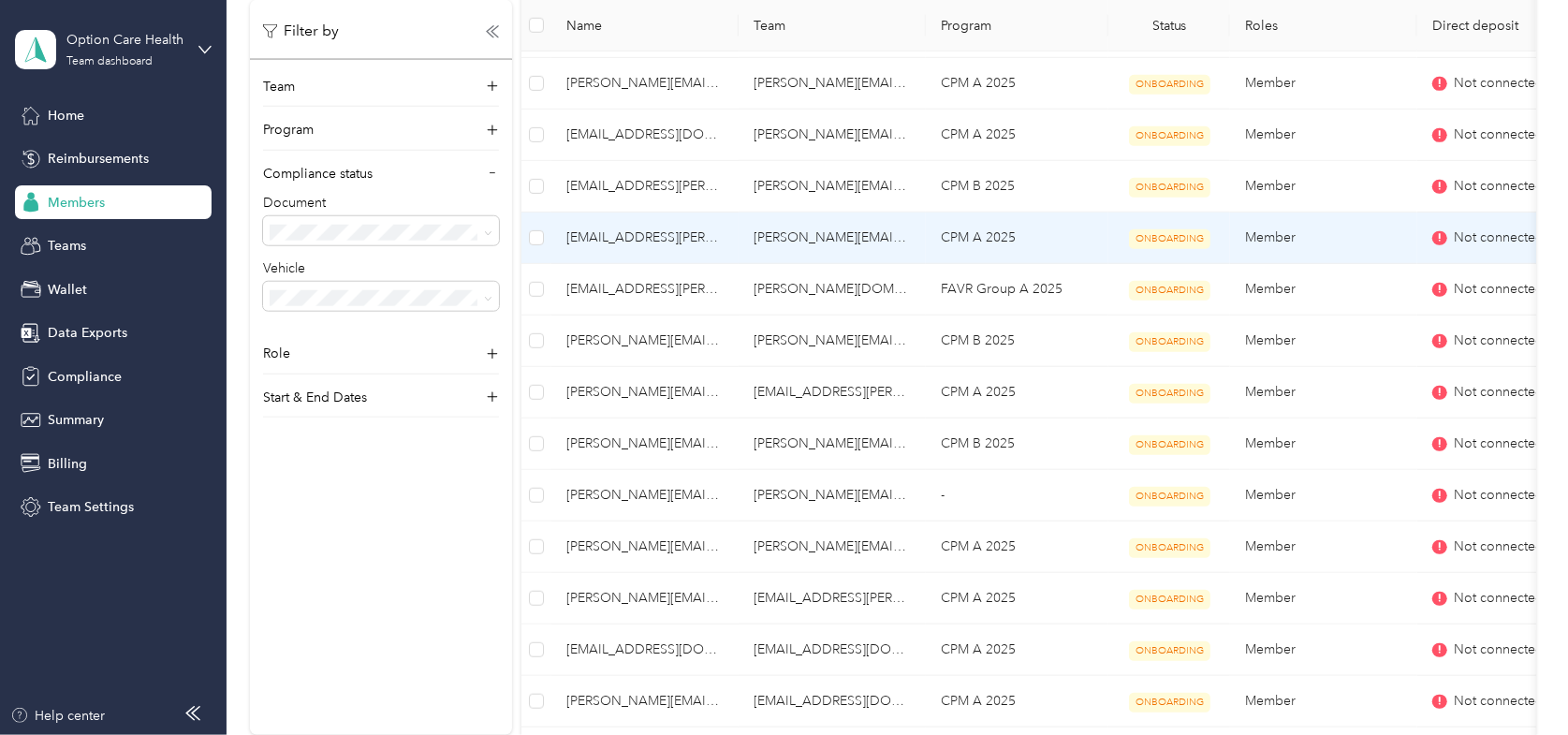
scroll to position [851, 0]
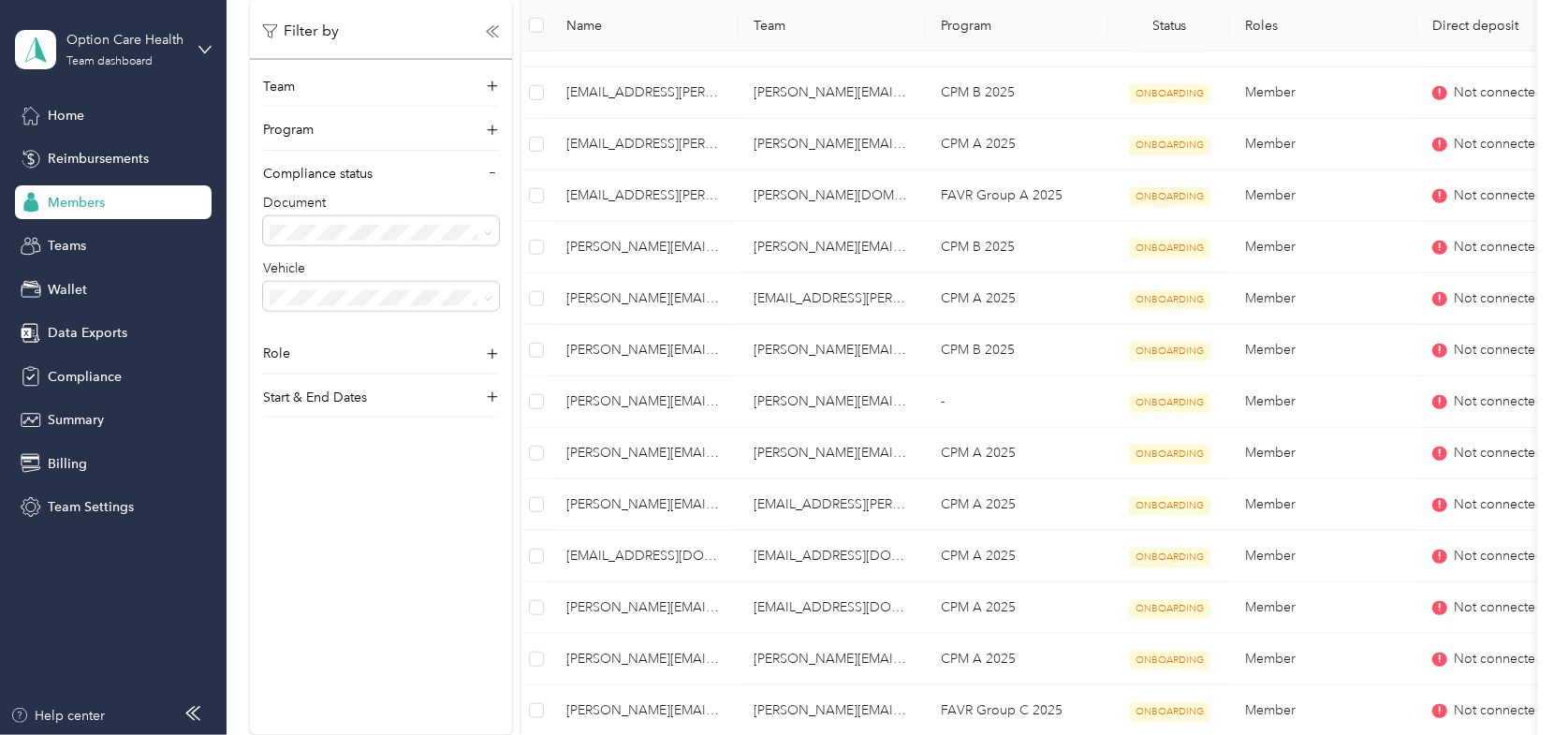
click at [330, 290] on span "Compliant" at bounding box center [306, 294] width 61 height 16
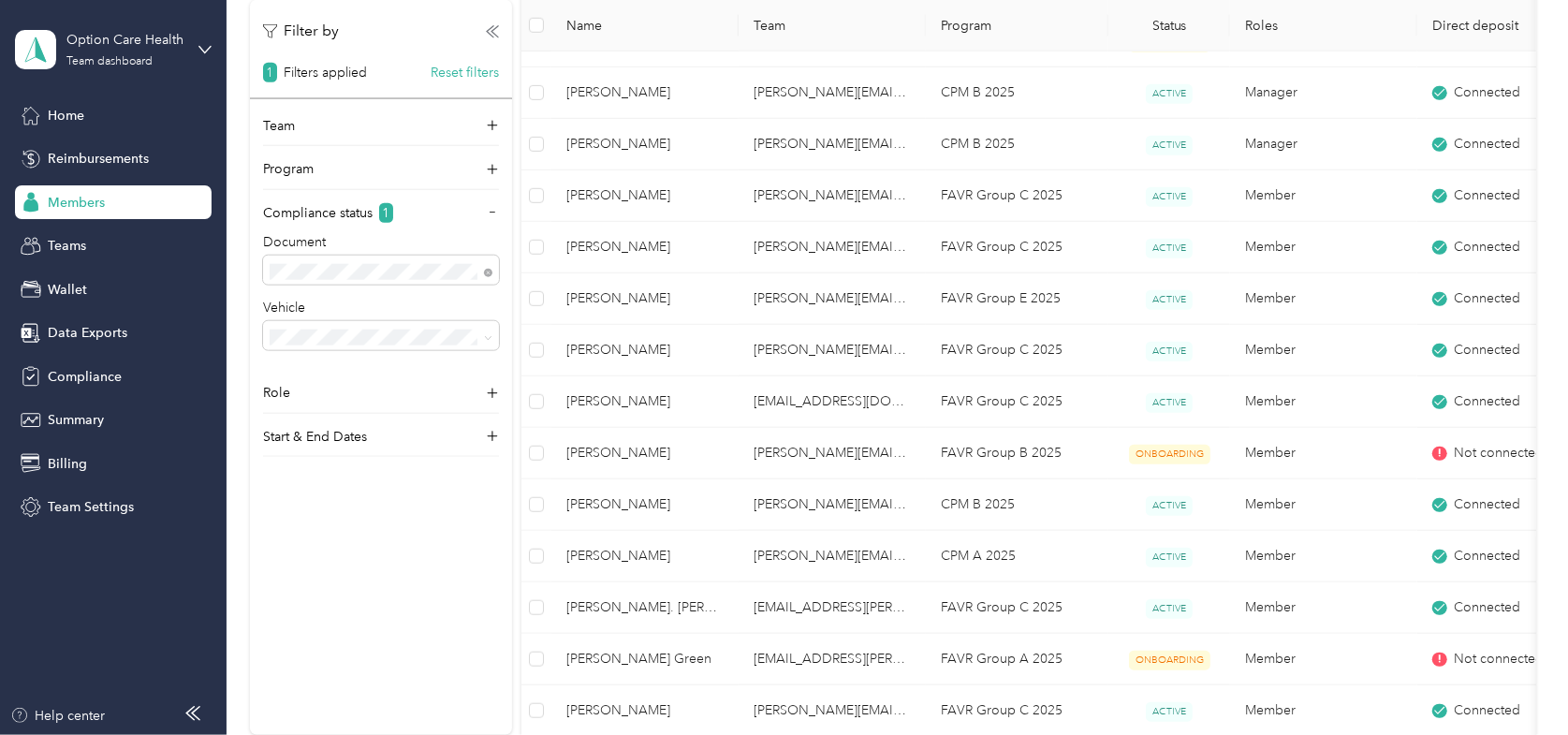
click at [300, 399] on div "Compliant" at bounding box center [380, 395] width 210 height 20
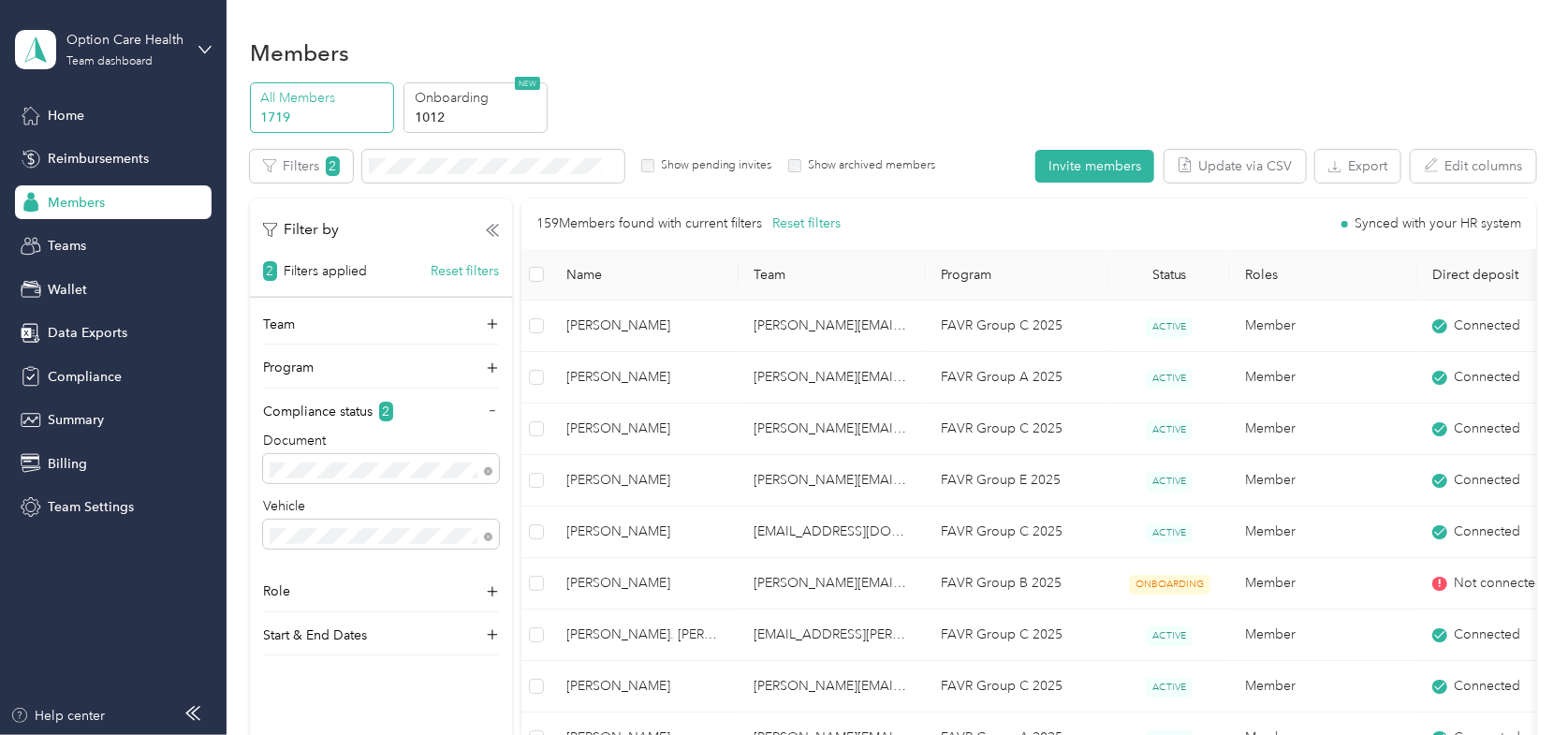
click at [655, 277] on span "Name" at bounding box center [644, 275] width 157 height 16
click at [626, 274] on span "Name" at bounding box center [644, 275] width 157 height 16
click at [599, 271] on span "Name" at bounding box center [644, 275] width 157 height 16
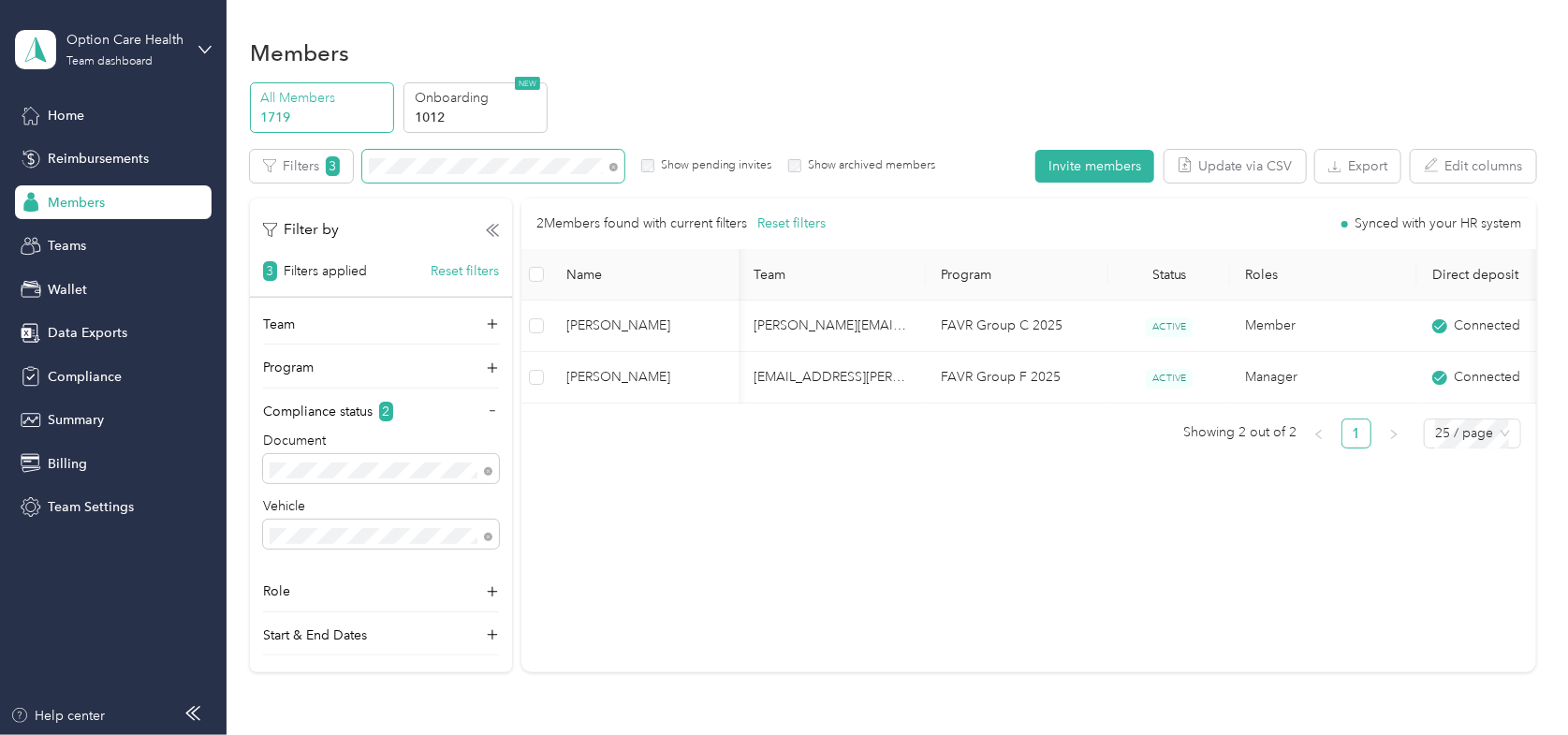
scroll to position [0, 72]
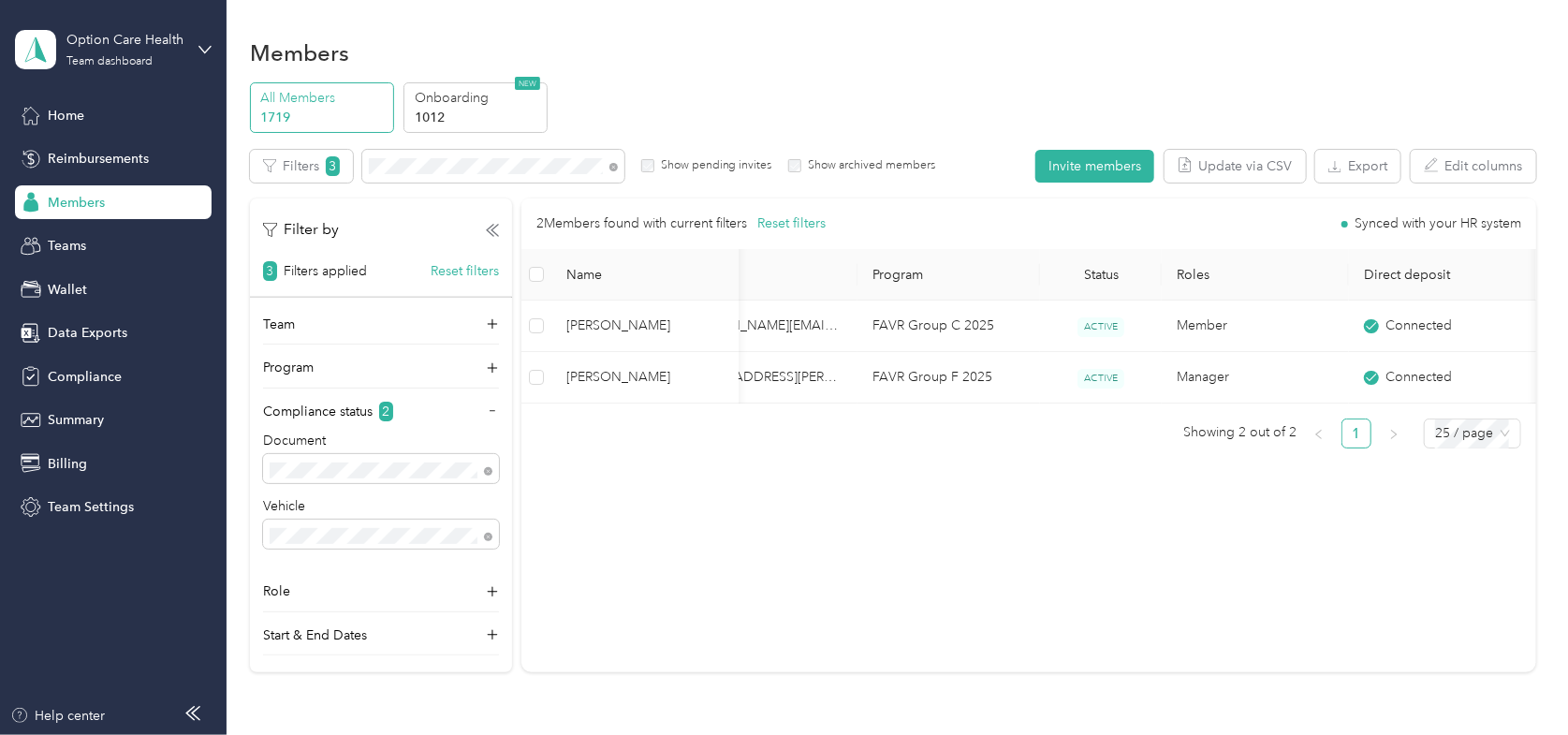
drag, startPoint x: 1150, startPoint y: 419, endPoint x: 961, endPoint y: 425, distance: 189.1
click at [961, 425] on div "2 Members found with current filters Reset filters Synced with your HR system N…" at bounding box center [1029, 324] width 1015 height 250
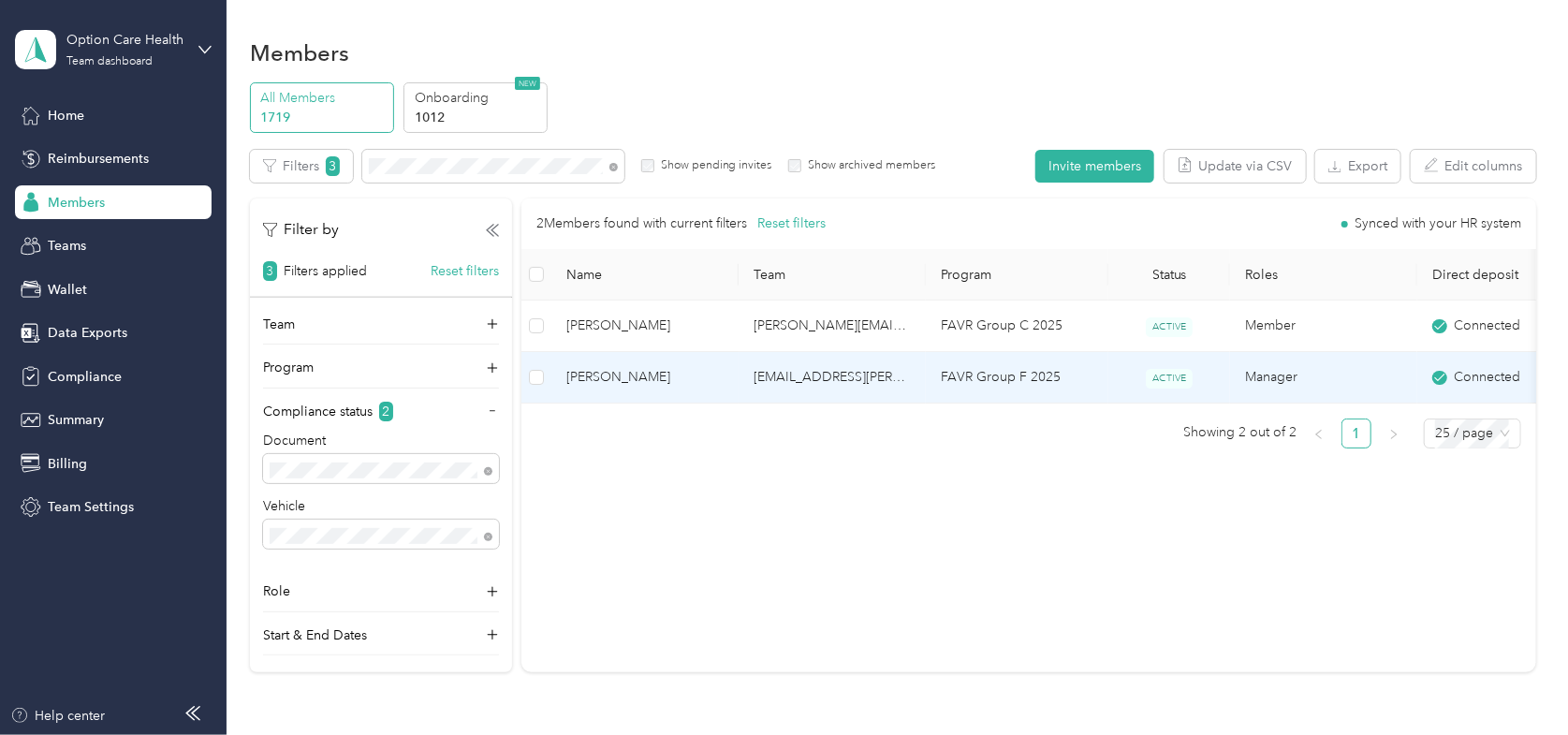
click at [596, 373] on span "[PERSON_NAME]" at bounding box center [644, 377] width 157 height 21
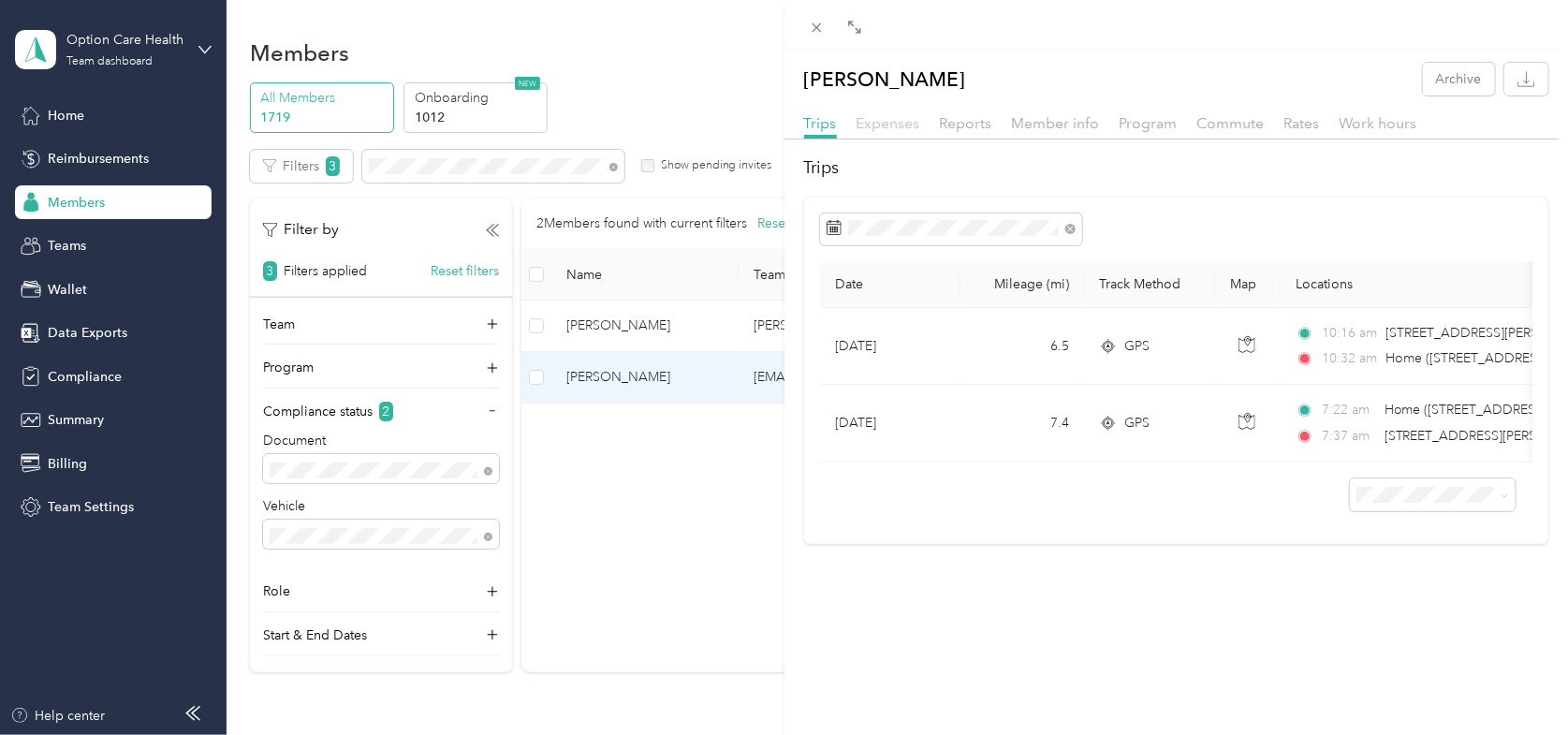
click at [875, 121] on span "Expenses" at bounding box center [889, 123] width 64 height 18
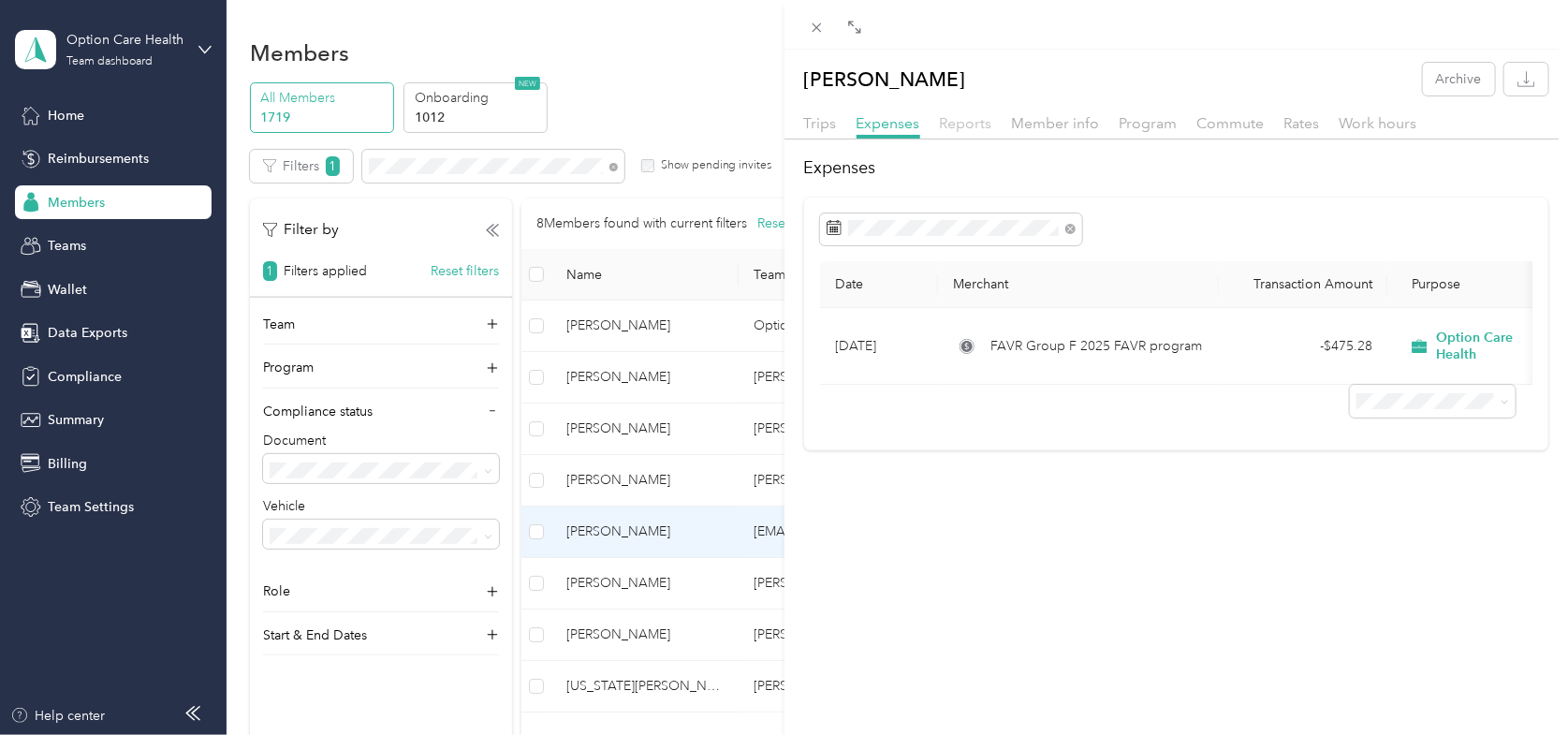
click at [983, 121] on span "Reports" at bounding box center [965, 123] width 53 height 18
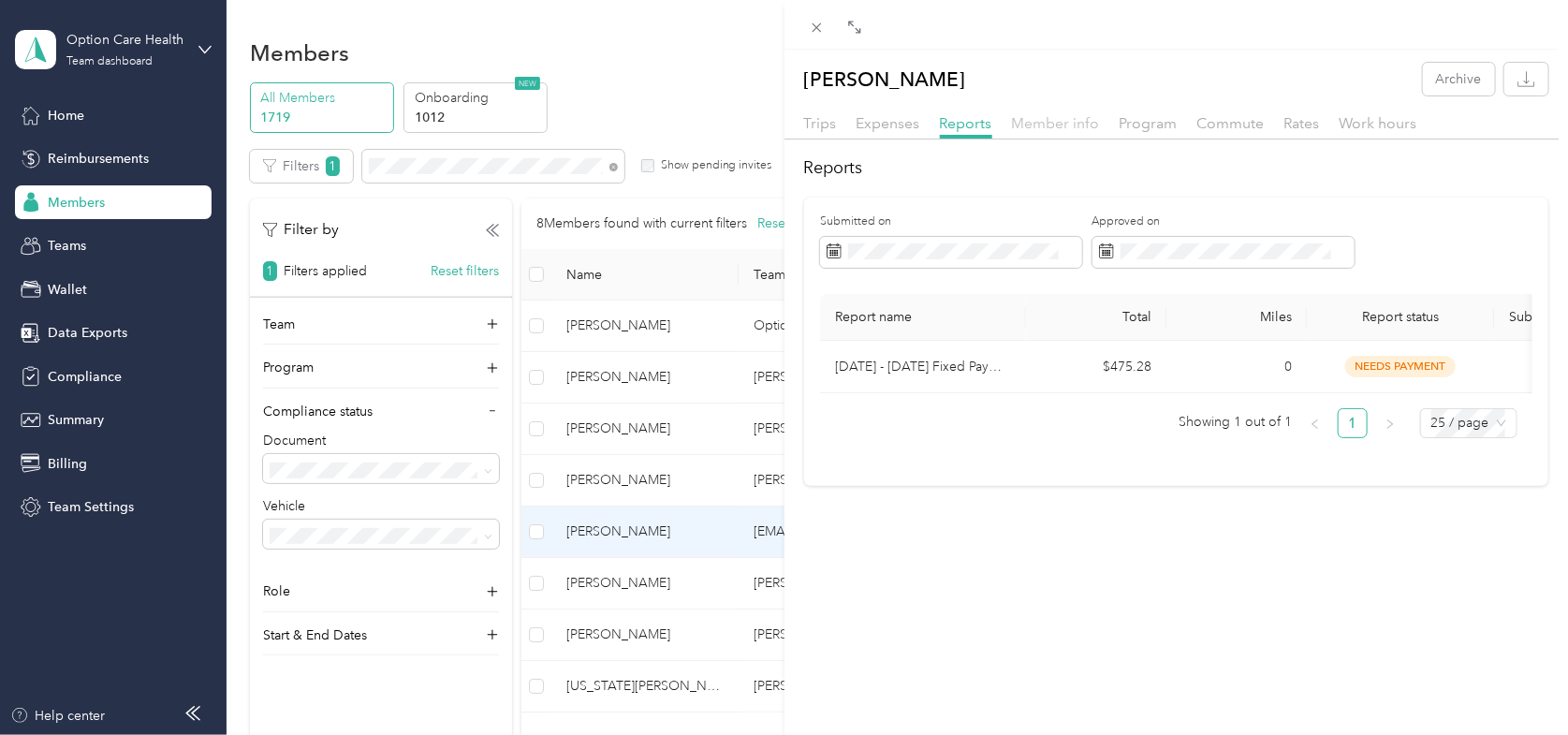
click at [1055, 122] on span "Member info" at bounding box center [1056, 123] width 88 height 18
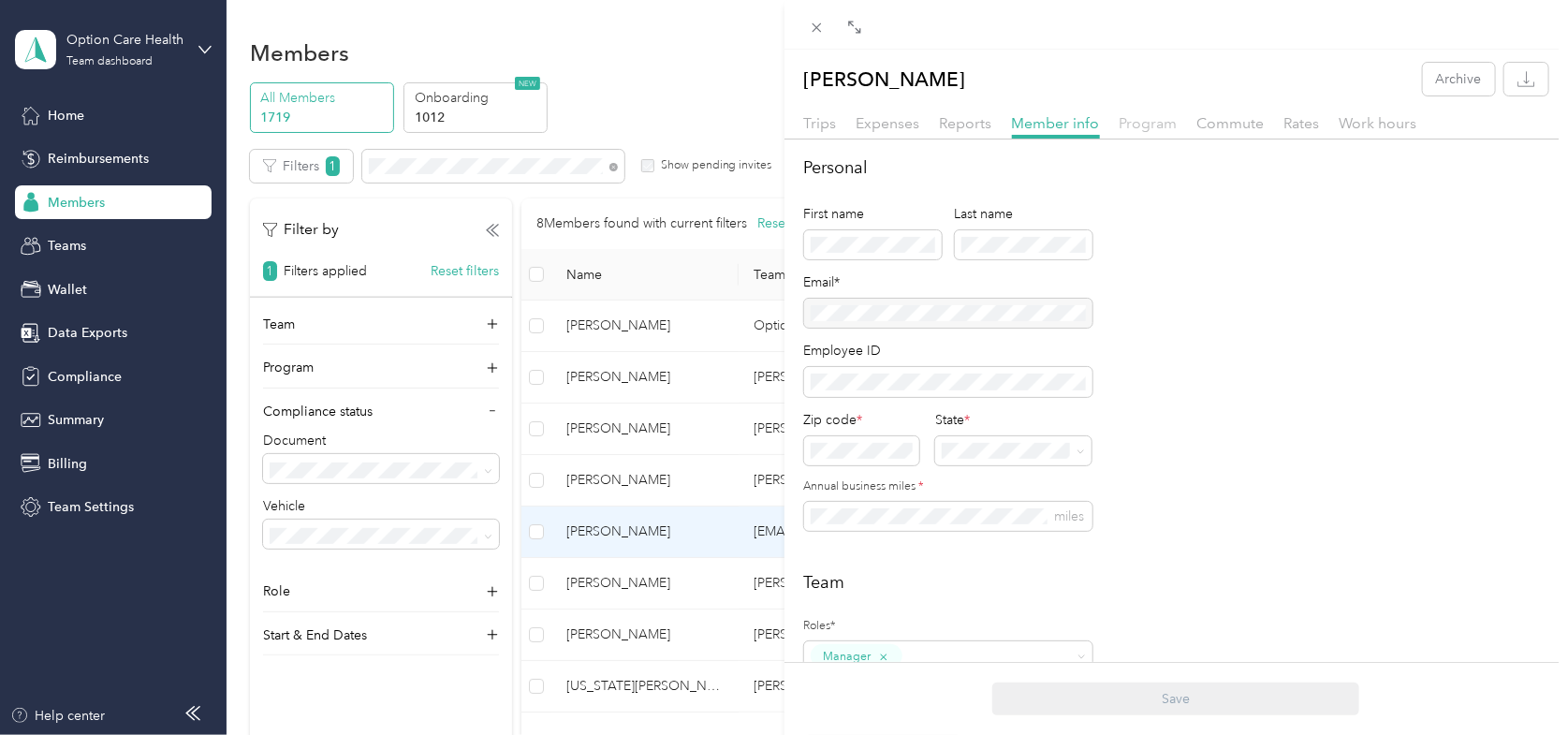
click at [1145, 117] on span "Program" at bounding box center [1148, 123] width 58 height 18
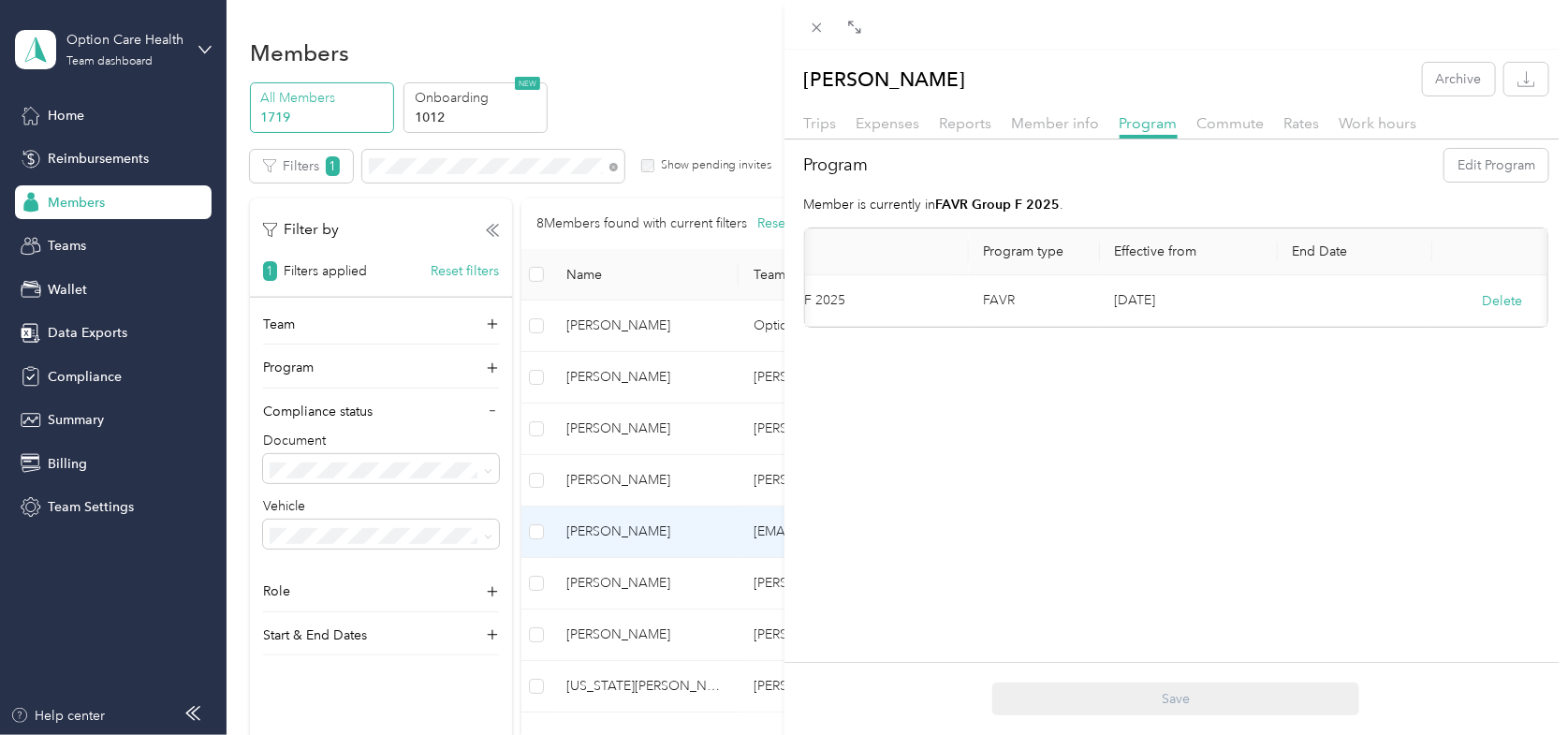
scroll to position [0, 132]
click at [1220, 119] on span "Commute" at bounding box center [1231, 123] width 68 height 18
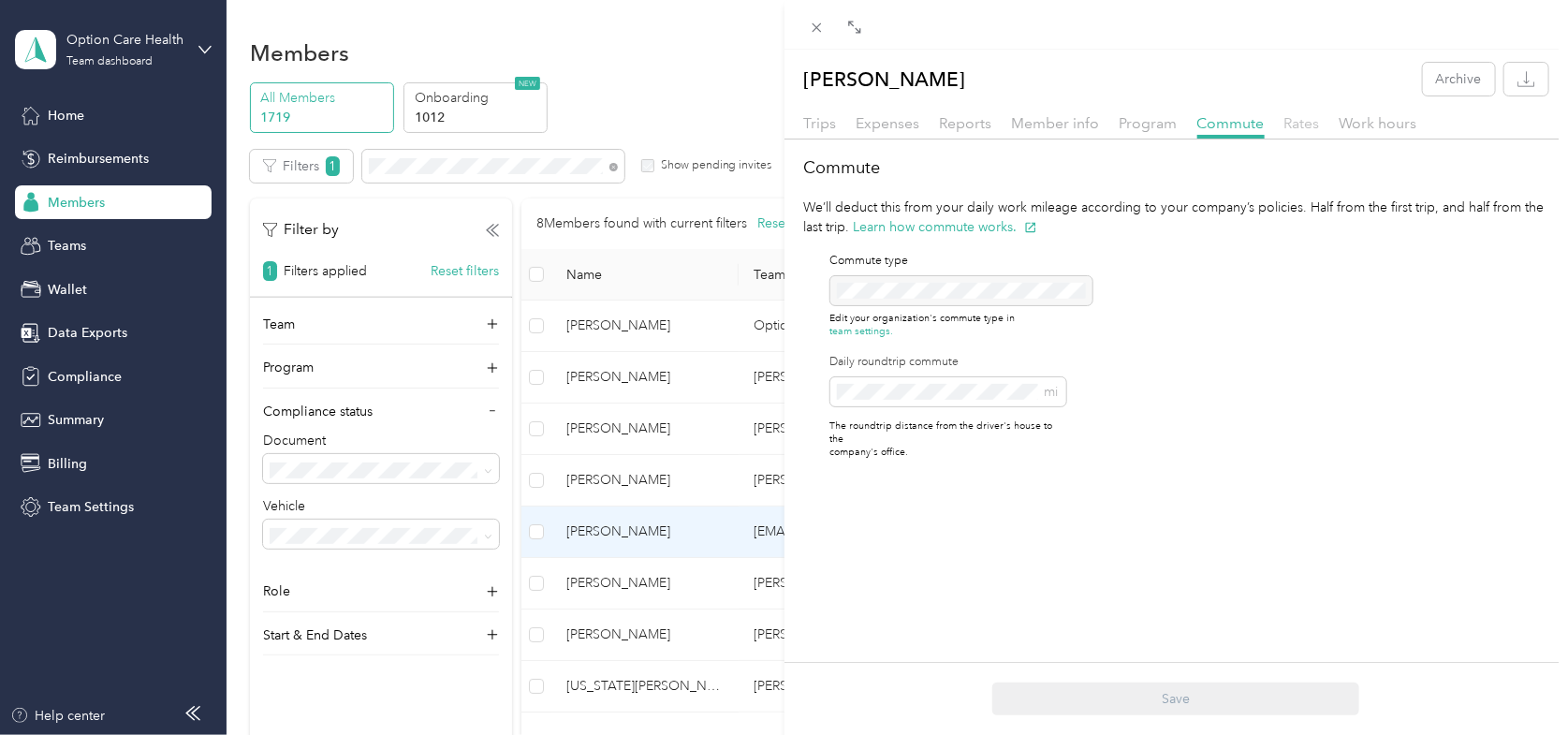
click at [1310, 123] on span "Rates" at bounding box center [1302, 123] width 36 height 18
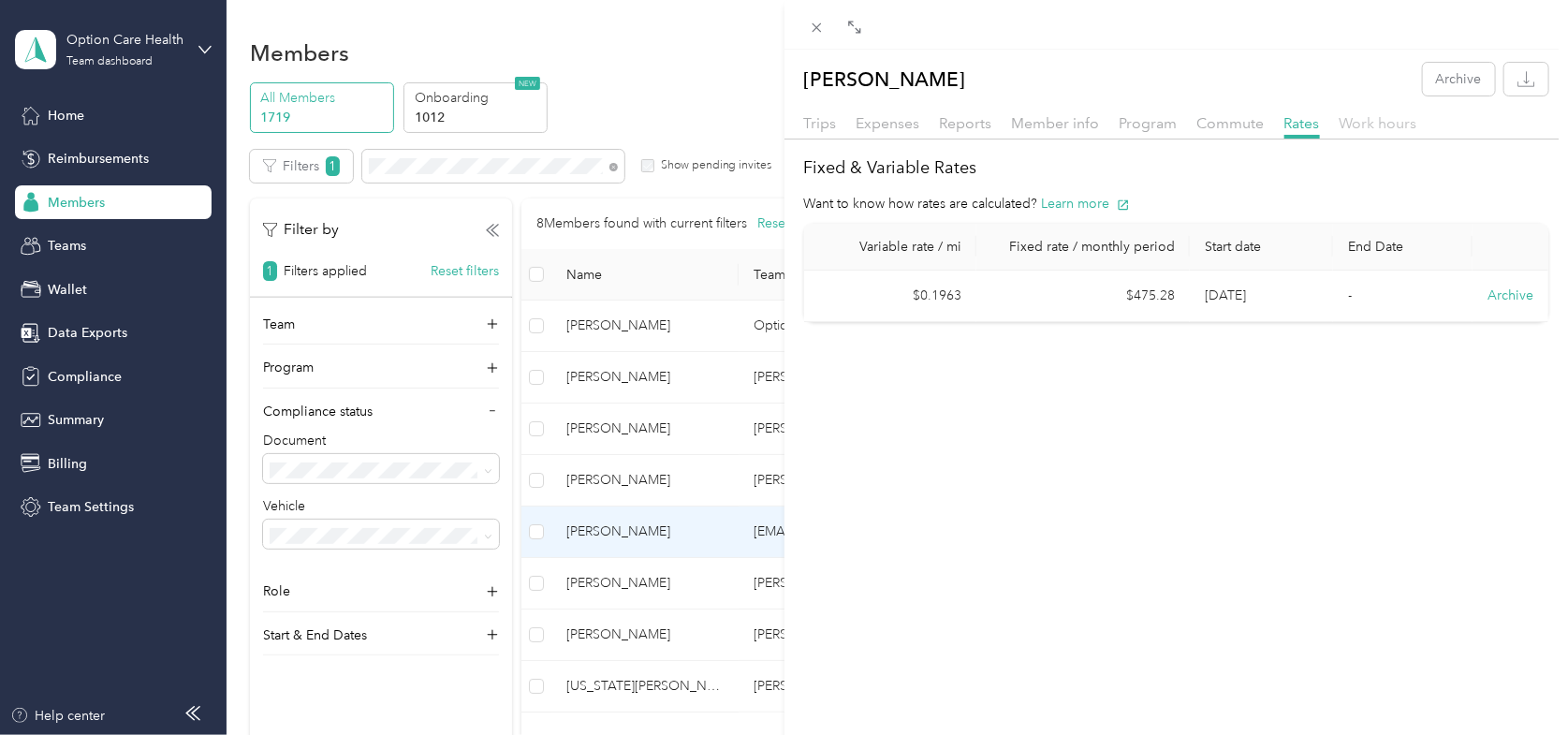
click at [1385, 127] on span "Work hours" at bounding box center [1378, 123] width 77 height 18
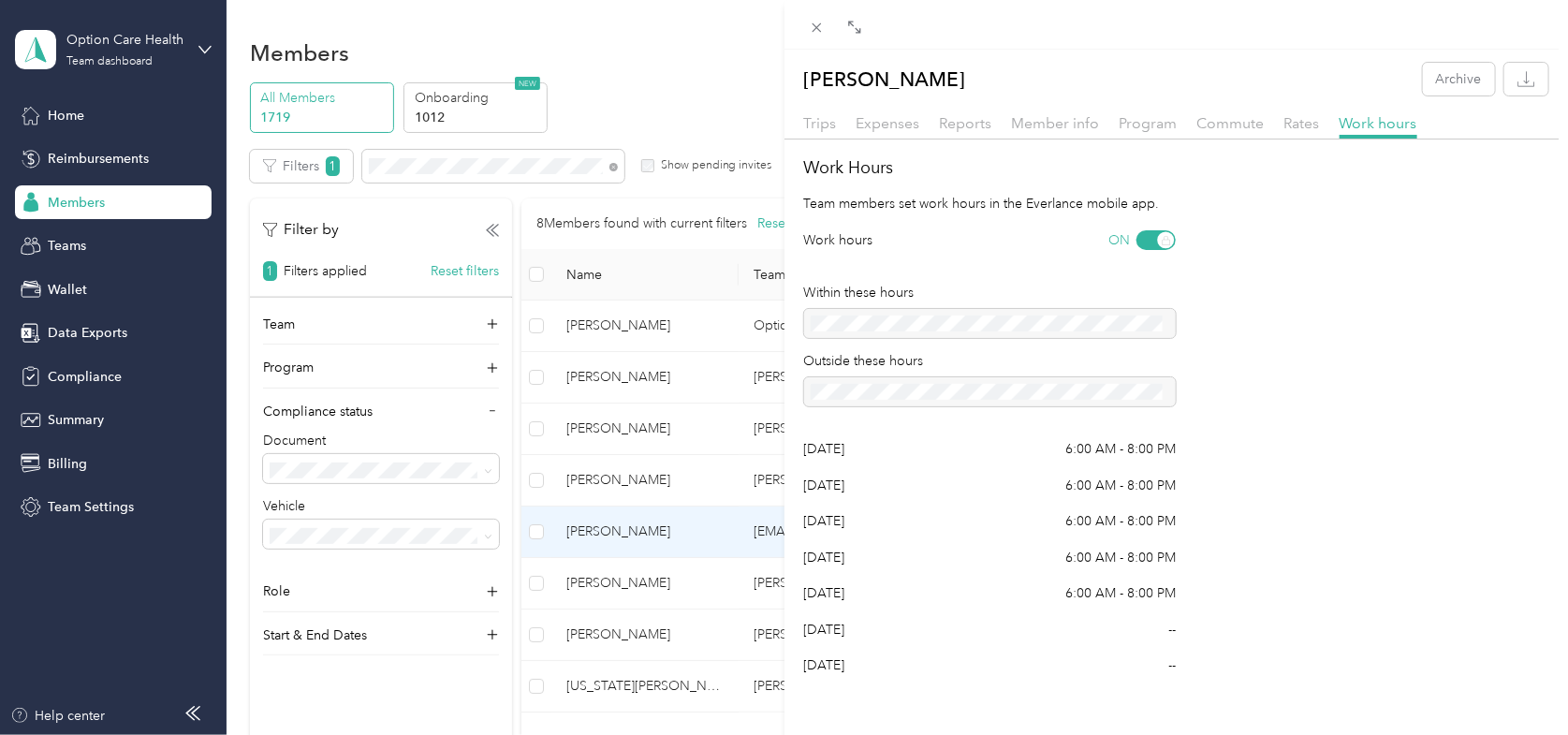
scroll to position [2, 0]
click at [453, 268] on div "[PERSON_NAME] Archive Trips Expenses Reports Member info Program Commute Rates …" at bounding box center [784, 368] width 1568 height 735
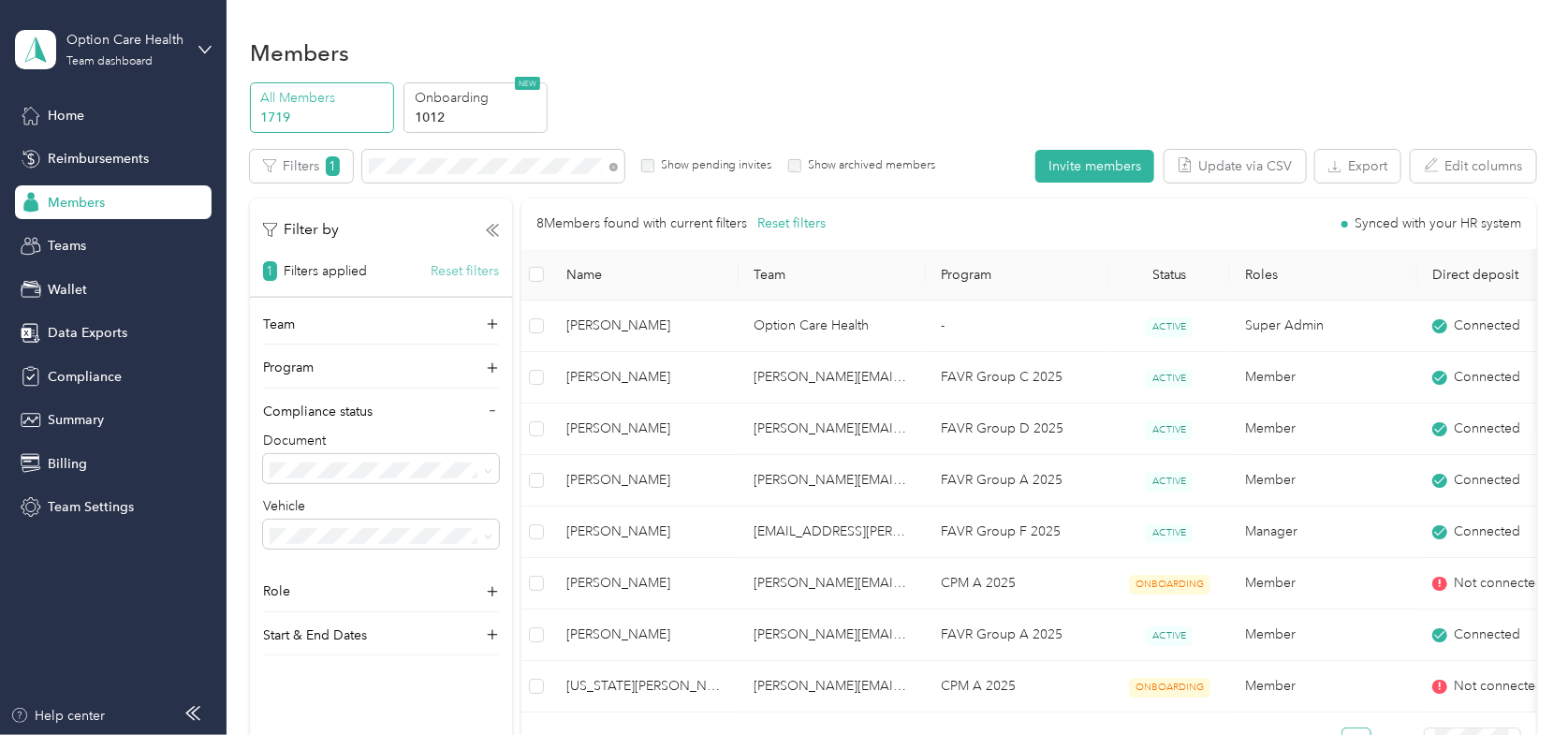
click at [459, 272] on button "Reset filters" at bounding box center [465, 271] width 69 height 20
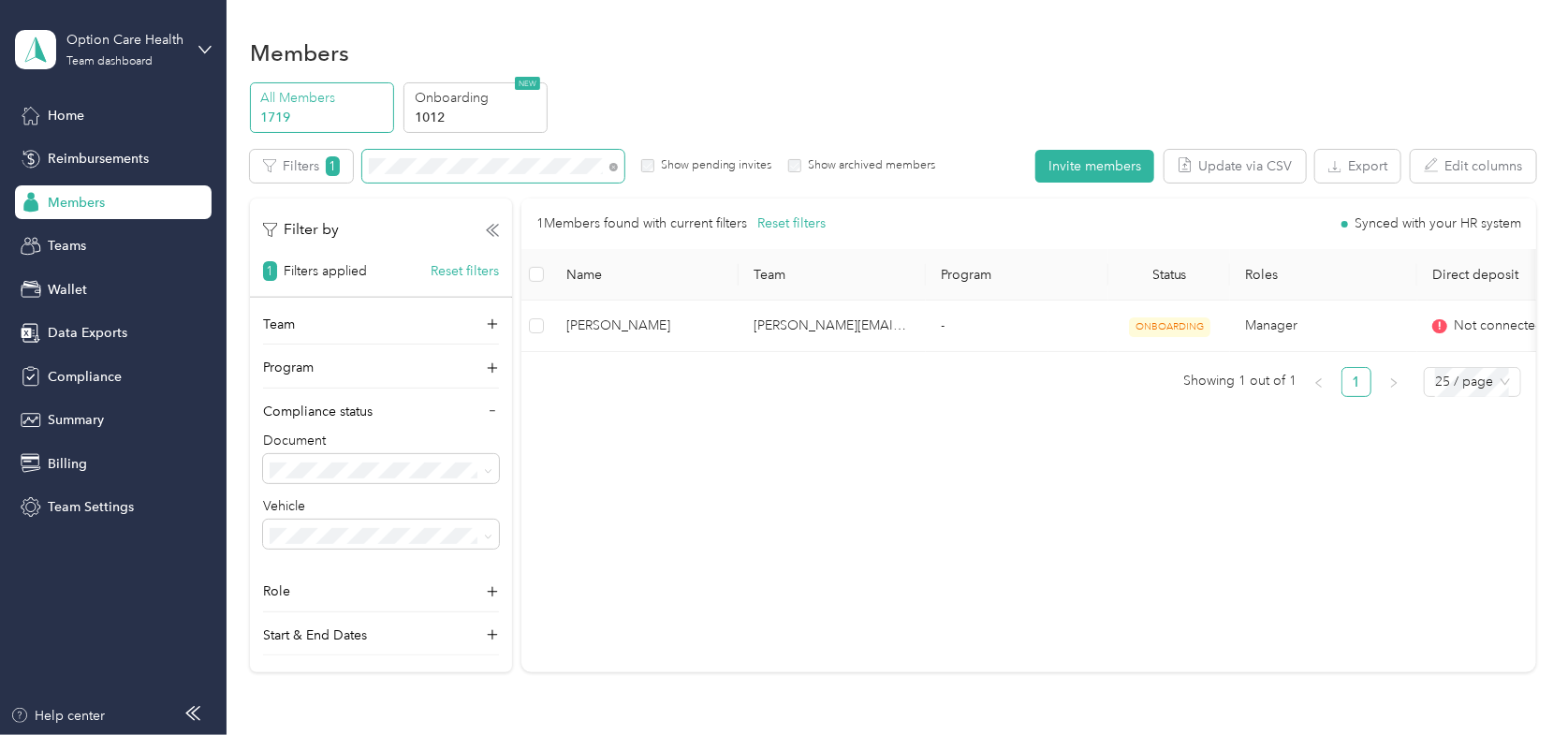
scroll to position [0, 72]
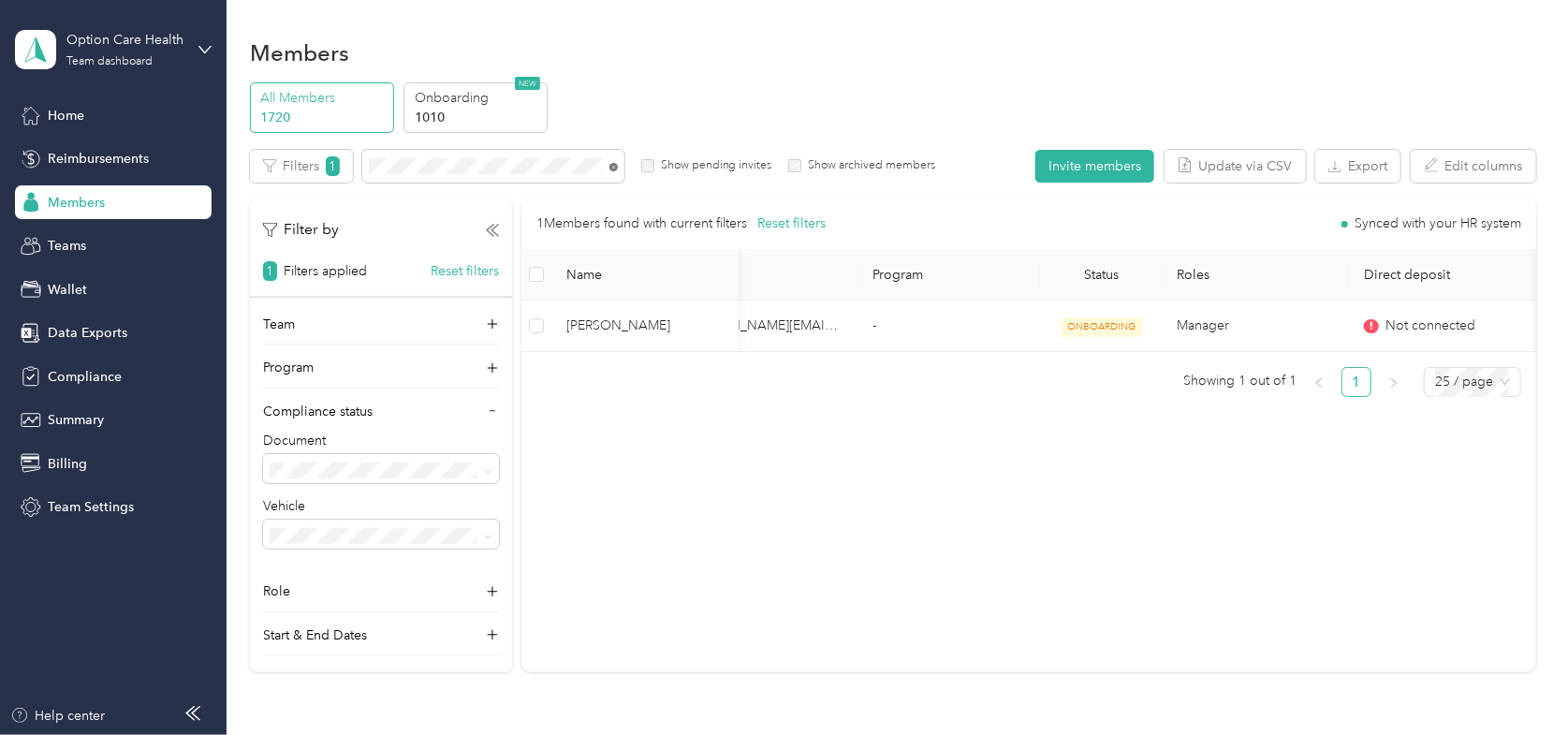
click at [616, 168] on icon at bounding box center [614, 167] width 8 height 8
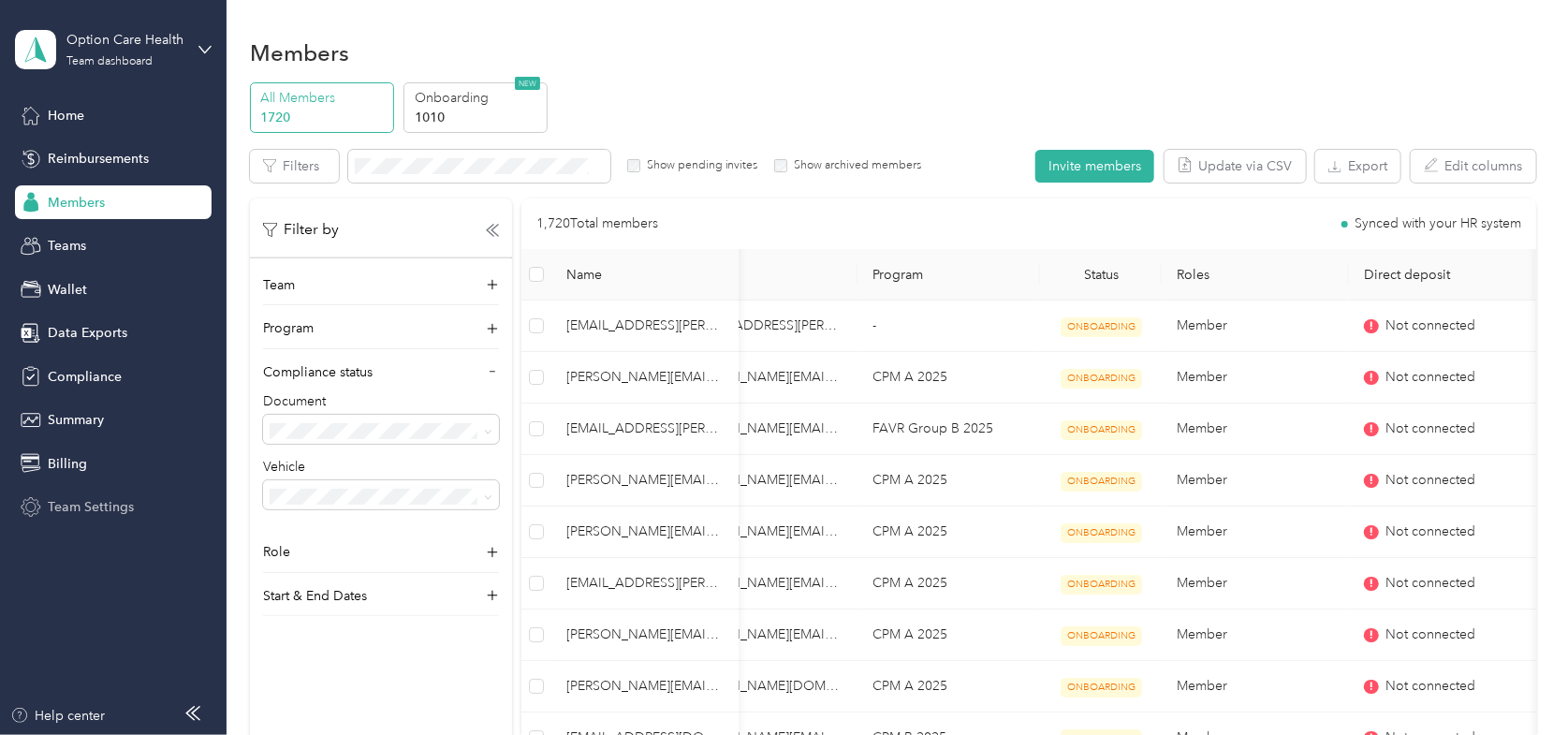
click at [82, 493] on div "Team Settings" at bounding box center [113, 508] width 197 height 34
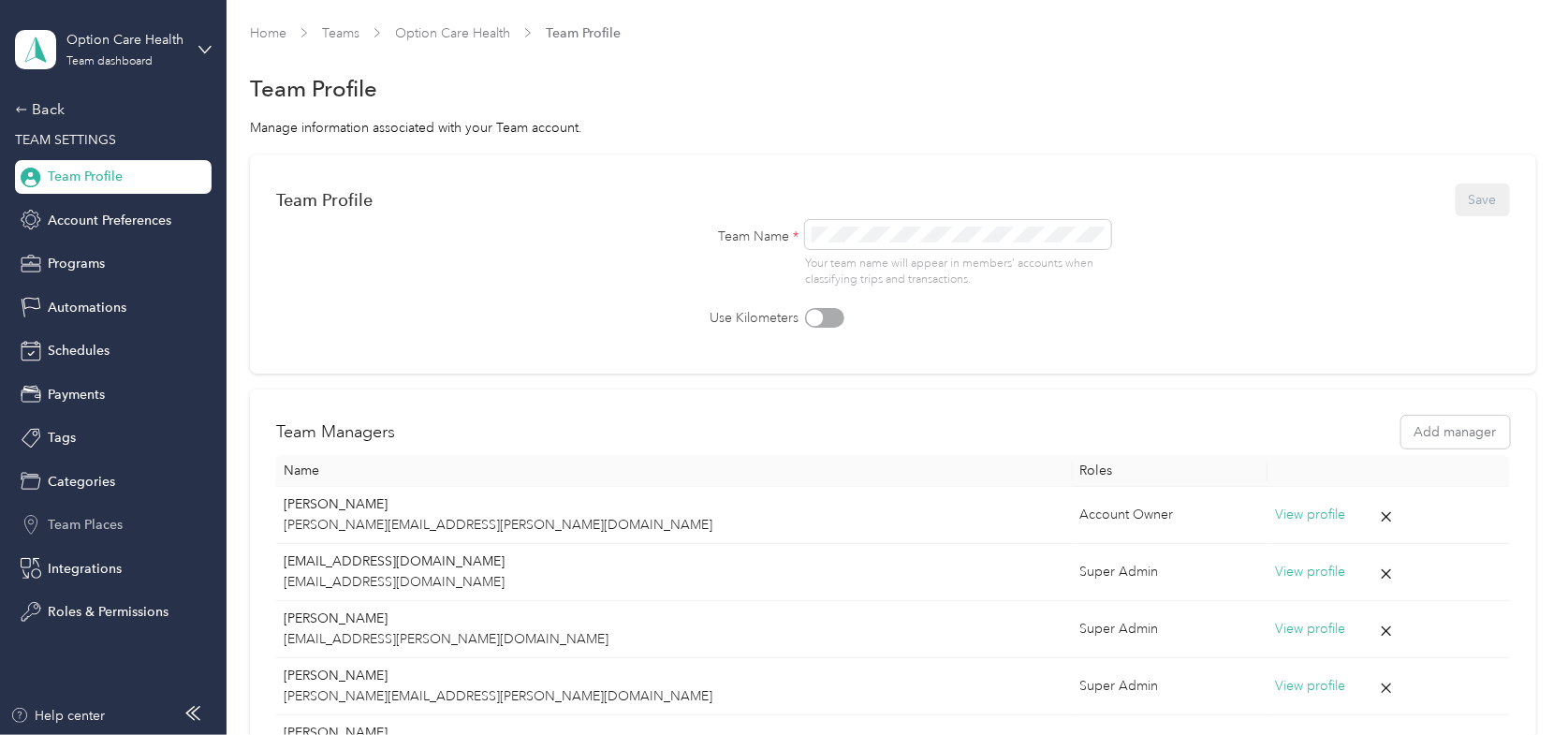
drag, startPoint x: 61, startPoint y: 563, endPoint x: 153, endPoint y: 538, distance: 95.3
click at [64, 563] on span "Integrations" at bounding box center [84, 569] width 73 height 20
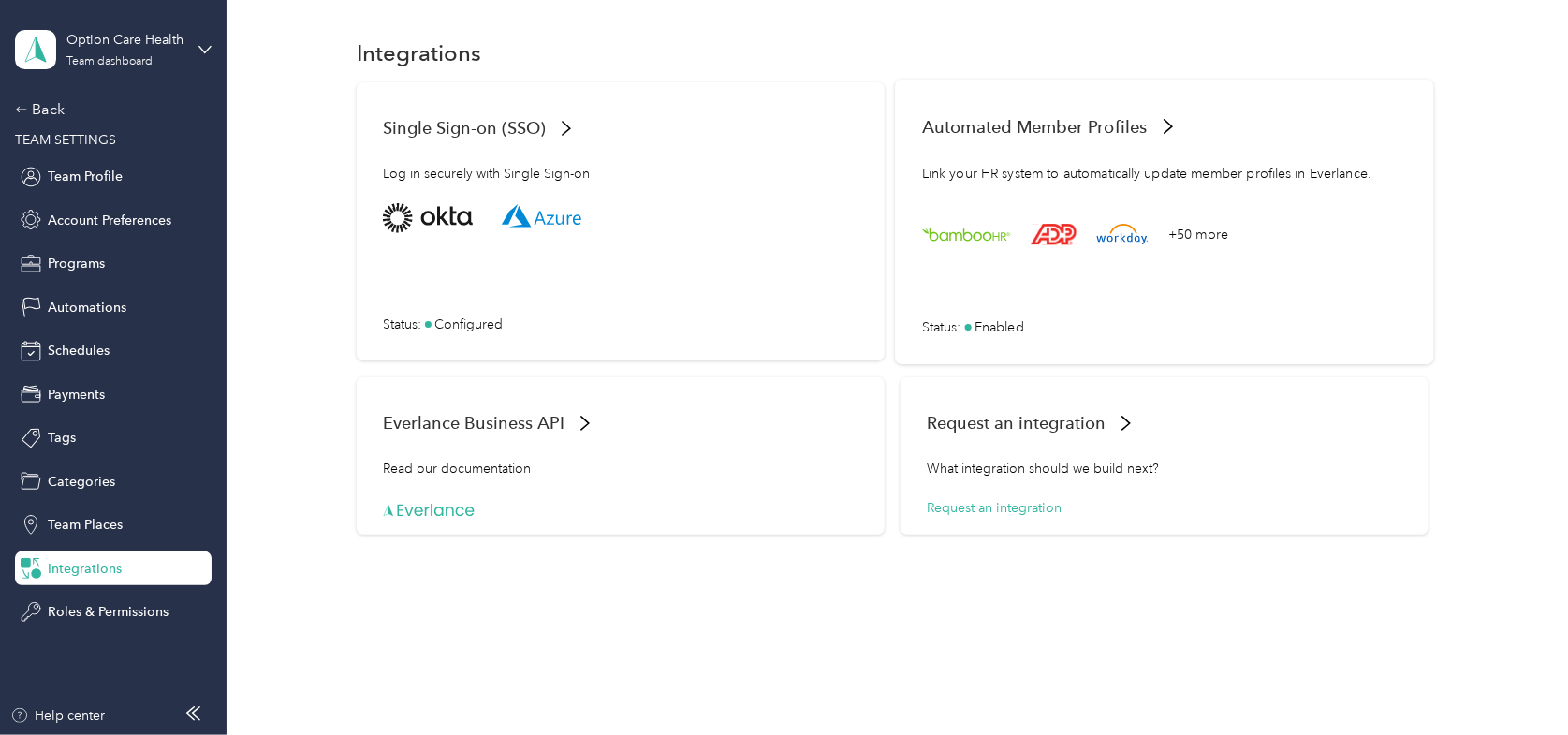
click at [1037, 246] on icon at bounding box center [1055, 233] width 46 height 29
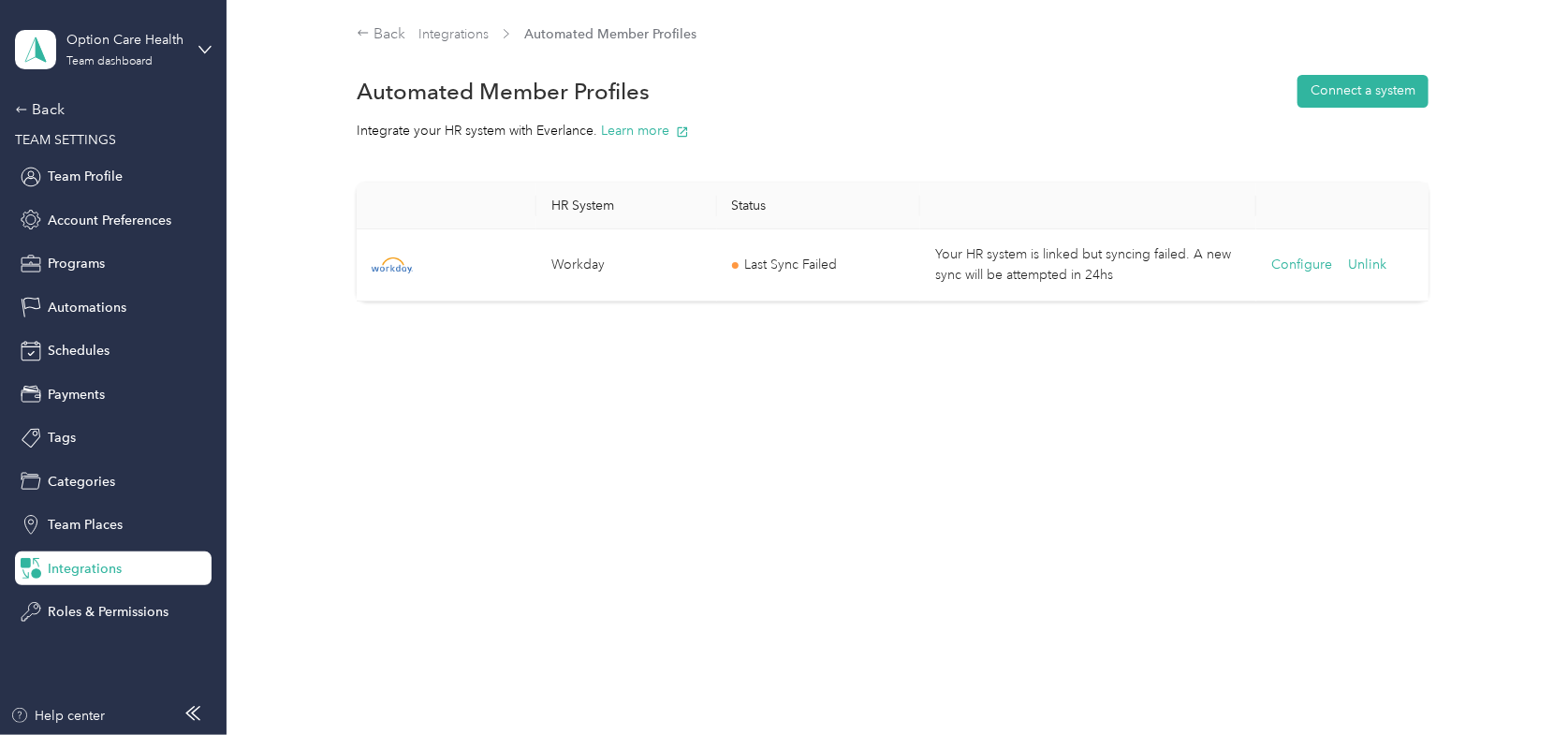
click at [189, 56] on div "Option Care Health Team dashboard" at bounding box center [113, 50] width 197 height 66
click at [86, 242] on div "Log out" at bounding box center [318, 231] width 580 height 33
